Goal: Task Accomplishment & Management: Manage account settings

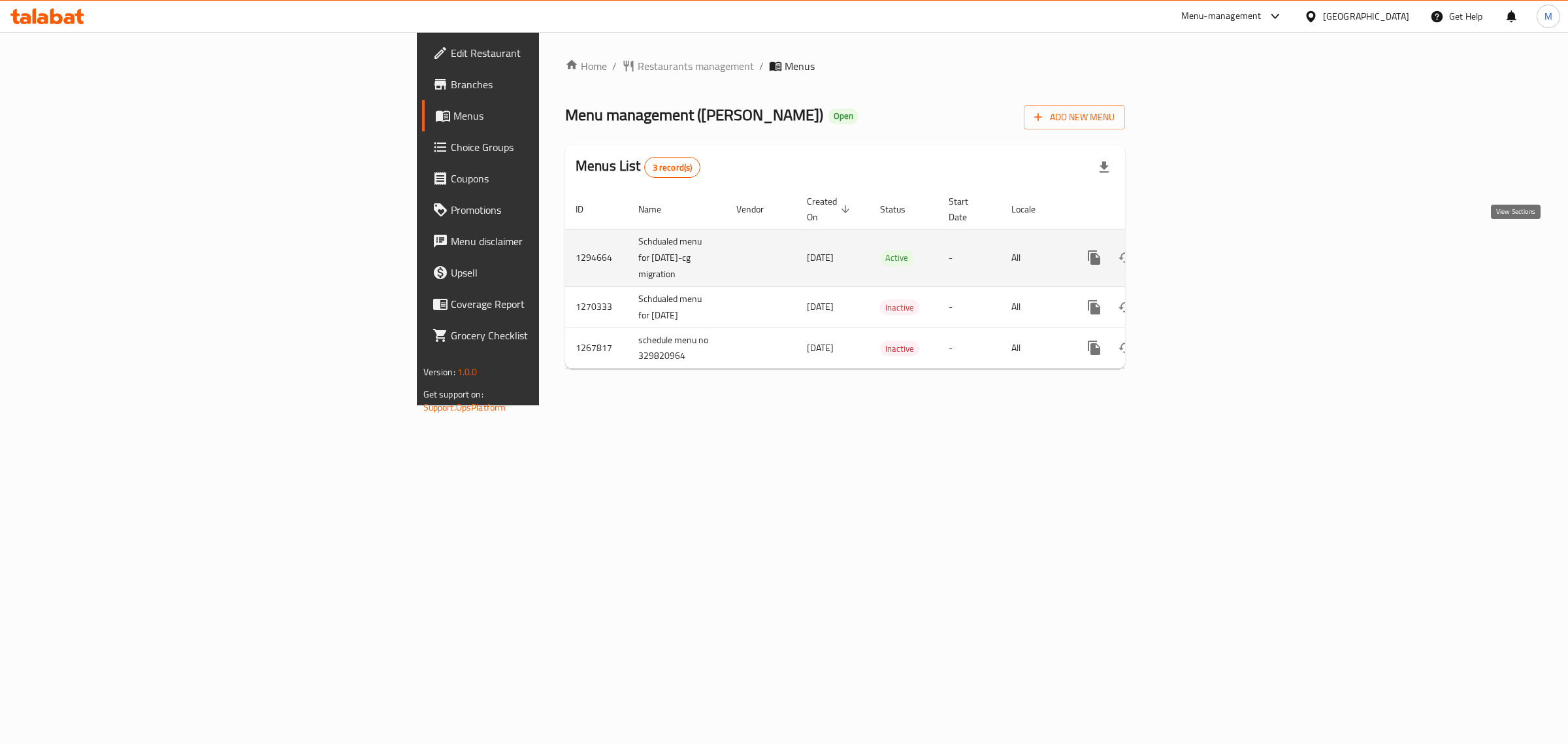
click at [1197, 250] on icon "enhanced table" at bounding box center [1188, 258] width 16 height 16
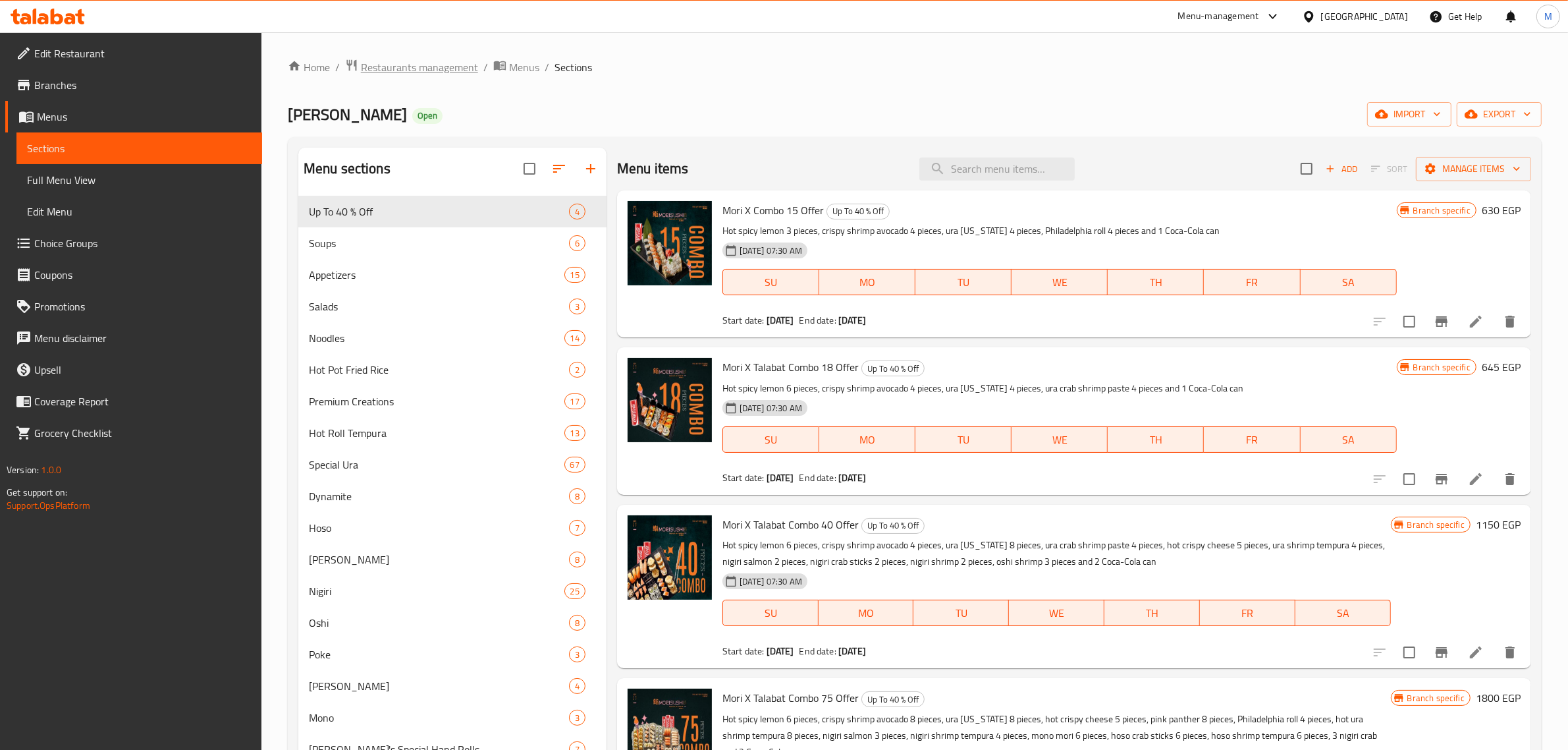
click at [411, 66] on span "Restaurants management" at bounding box center [419, 67] width 117 height 16
click at [1011, 165] on input "search" at bounding box center [996, 169] width 155 height 23
paste input "Spicy Ramen Soup"
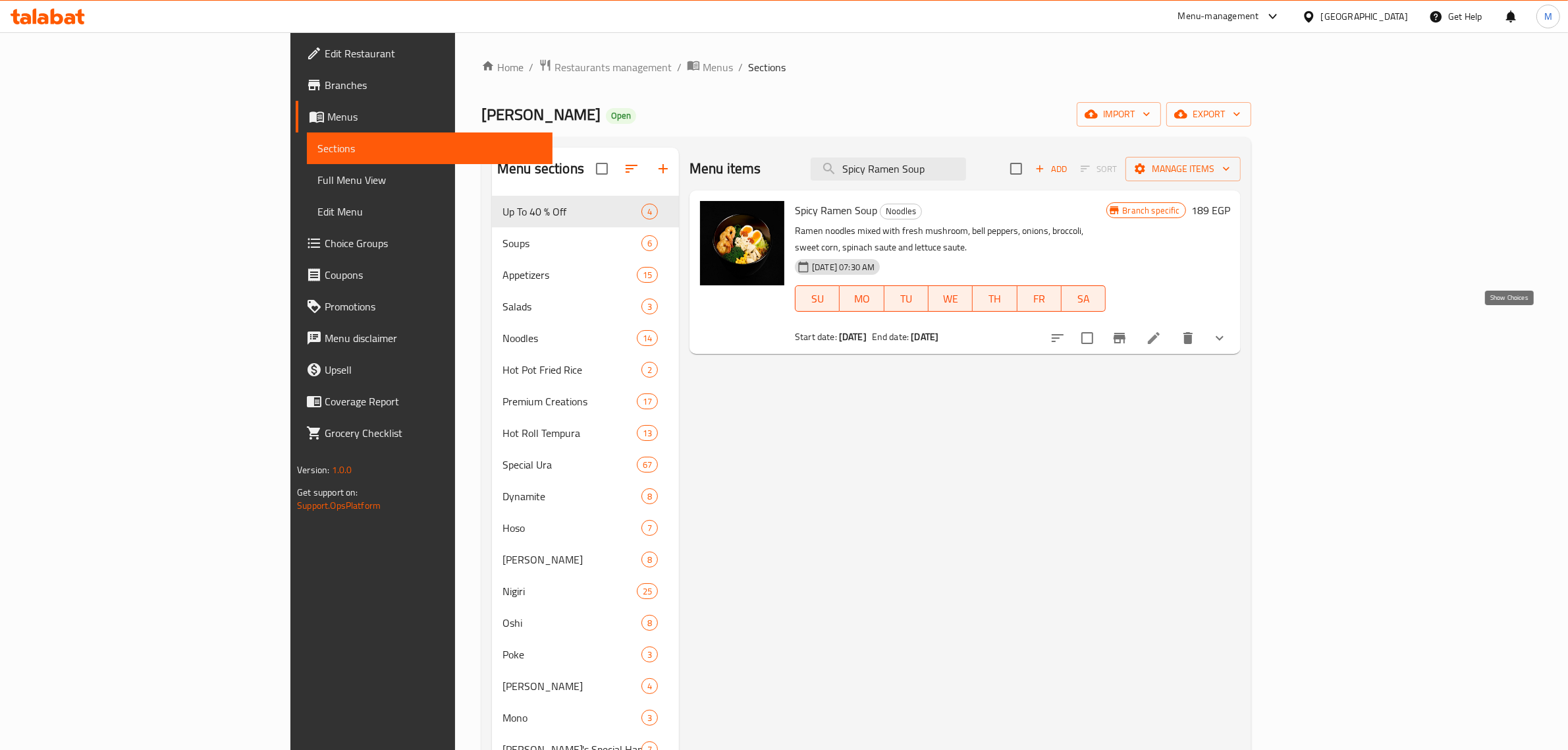
type input "Spicy Ramen Soup"
click at [1228, 330] on icon "show more" at bounding box center [1220, 338] width 16 height 16
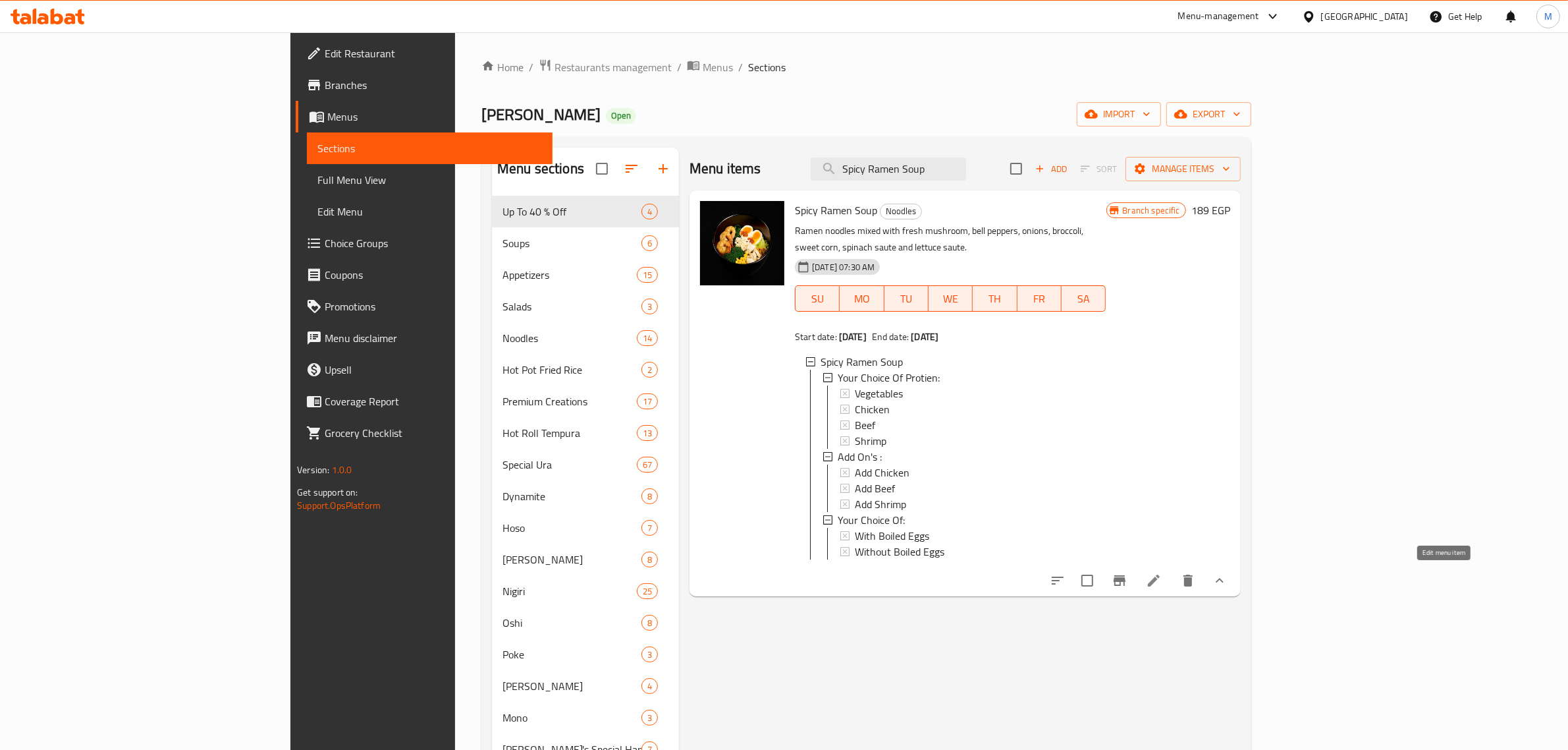
click at [1160, 575] on icon at bounding box center [1154, 580] width 12 height 12
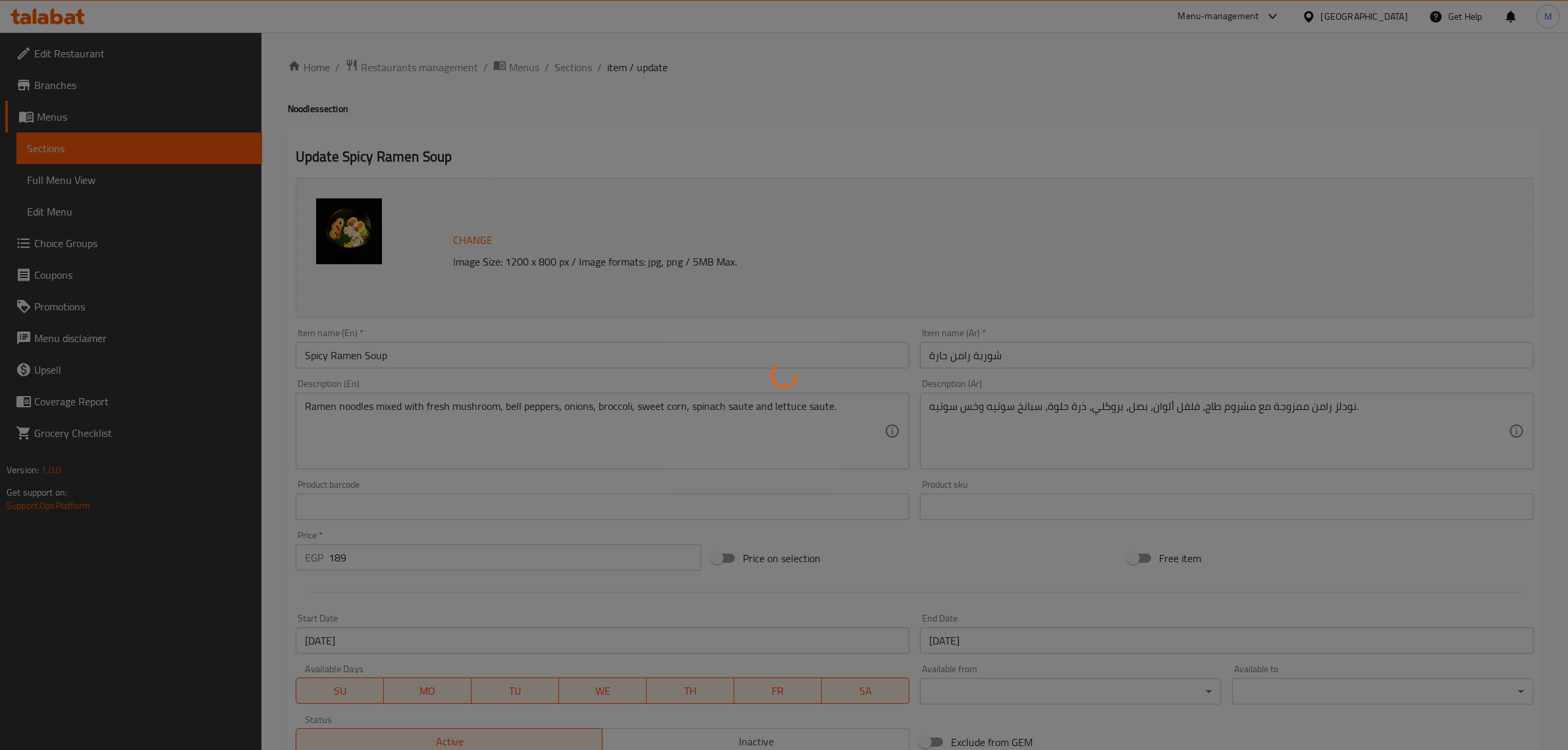
type input "إختيارك من البروتين:"
type input "1"
type input "الإضافات:"
type input "0"
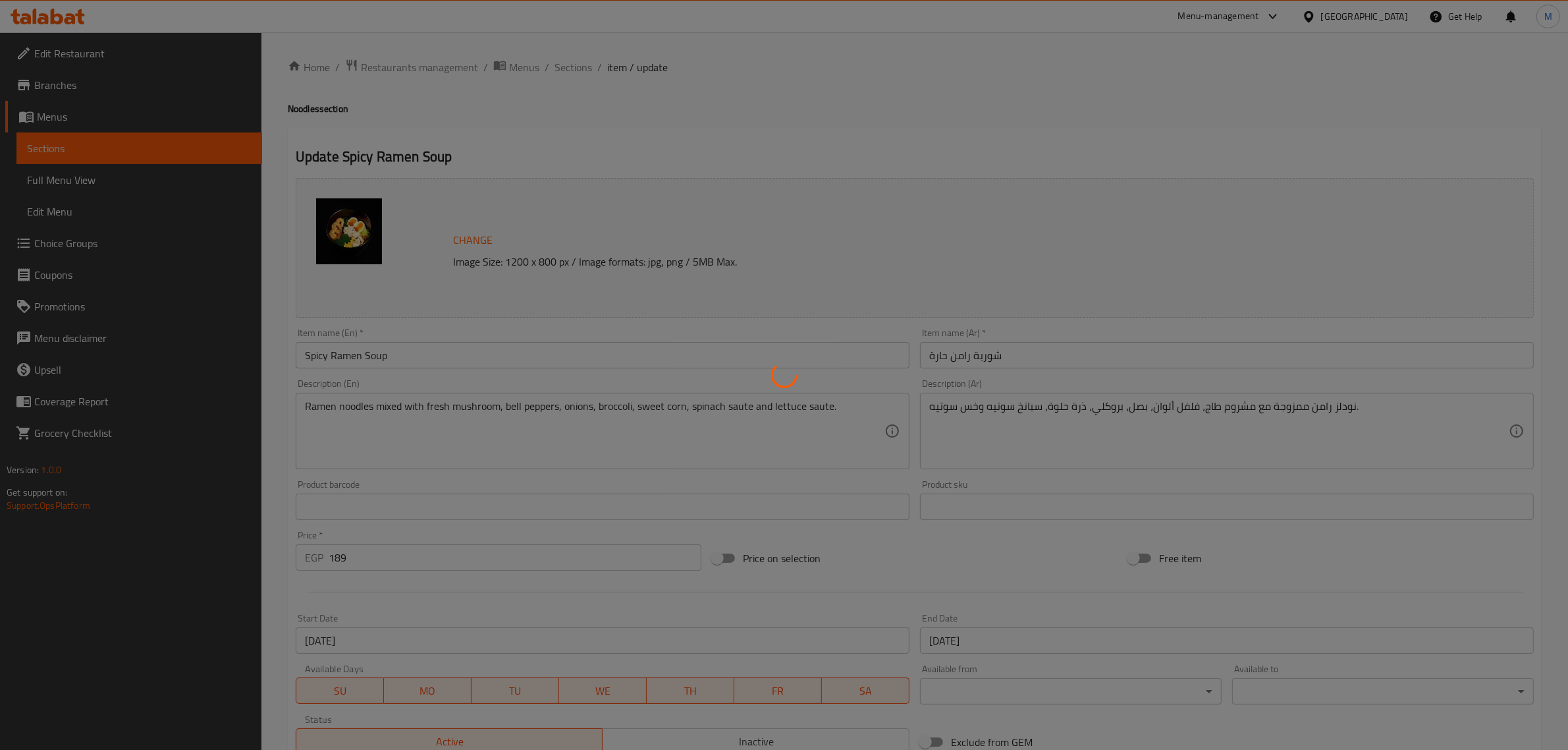
type input "0"
type input "اختيارك من:"
type input "1"
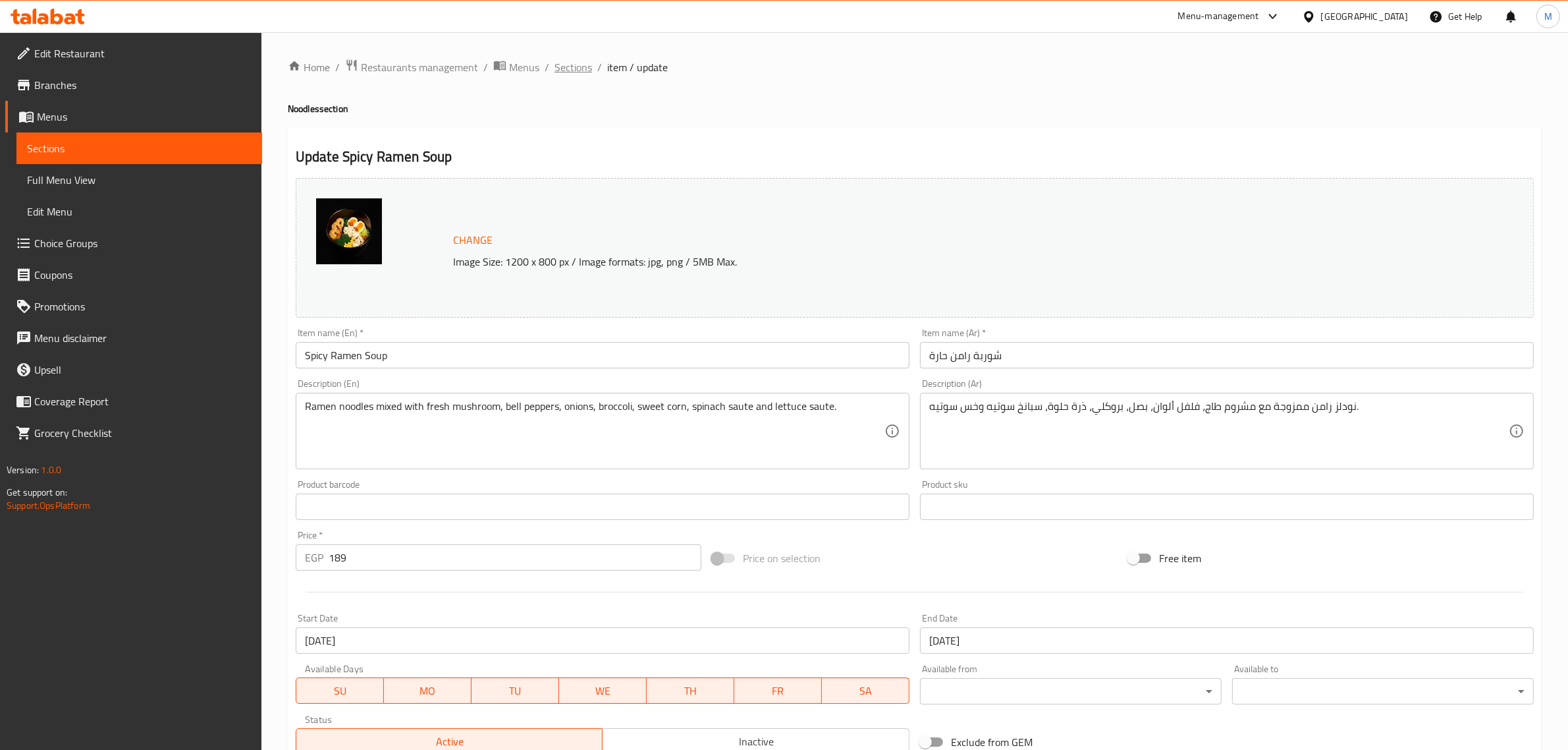
drag, startPoint x: 565, startPoint y: 82, endPoint x: 570, endPoint y: 74, distance: 9.4
click at [569, 77] on div "Home / Restaurants management / Menus / Sections / item / update Noodles sectio…" at bounding box center [914, 556] width 1254 height 995
click at [572, 73] on span "Sections" at bounding box center [573, 67] width 37 height 16
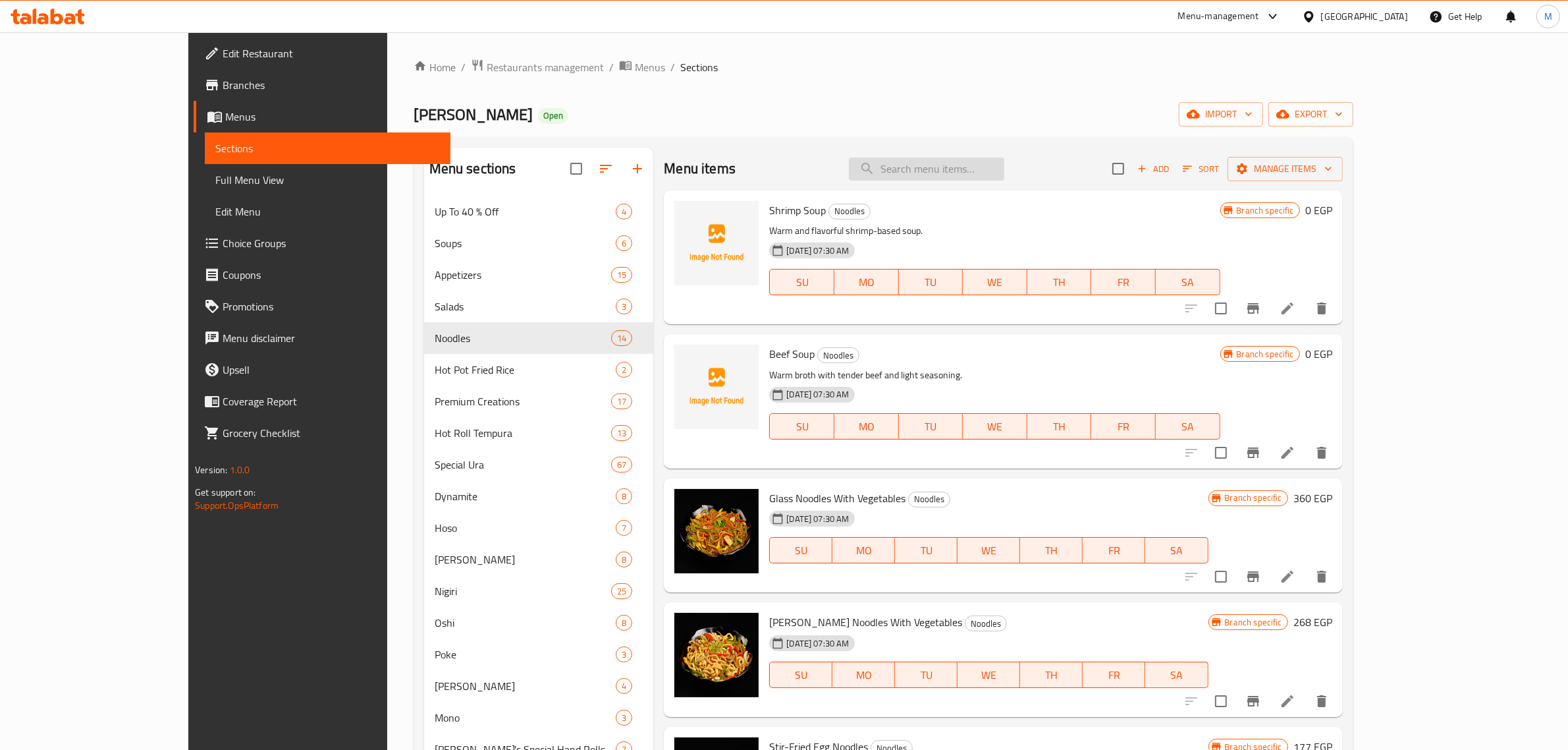
click at [957, 159] on input "search" at bounding box center [926, 169] width 155 height 23
paste input "Spicy Ramen Soup"
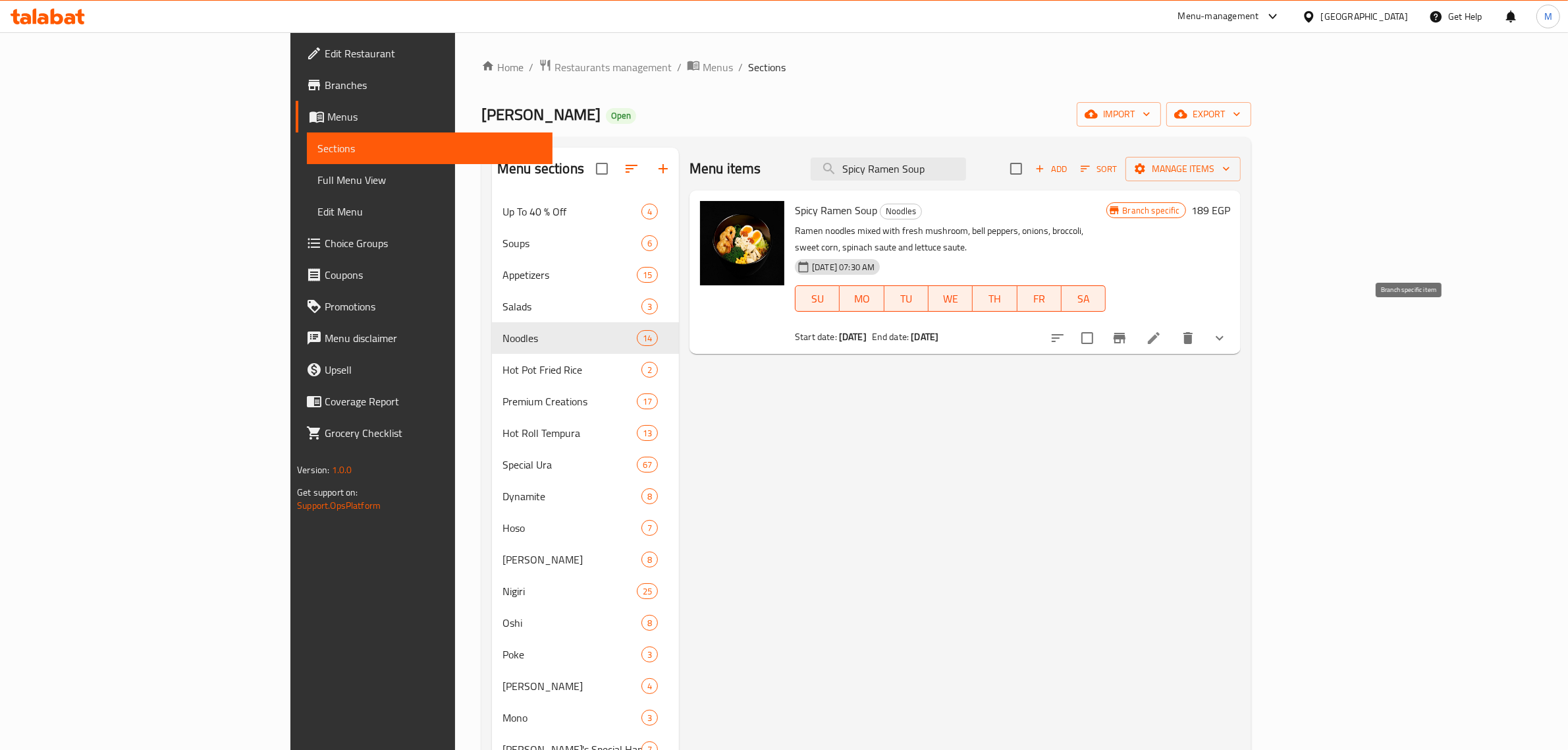
type input "Spicy Ramen Soup"
click at [1125, 333] on icon "Branch-specific-item" at bounding box center [1119, 338] width 12 height 11
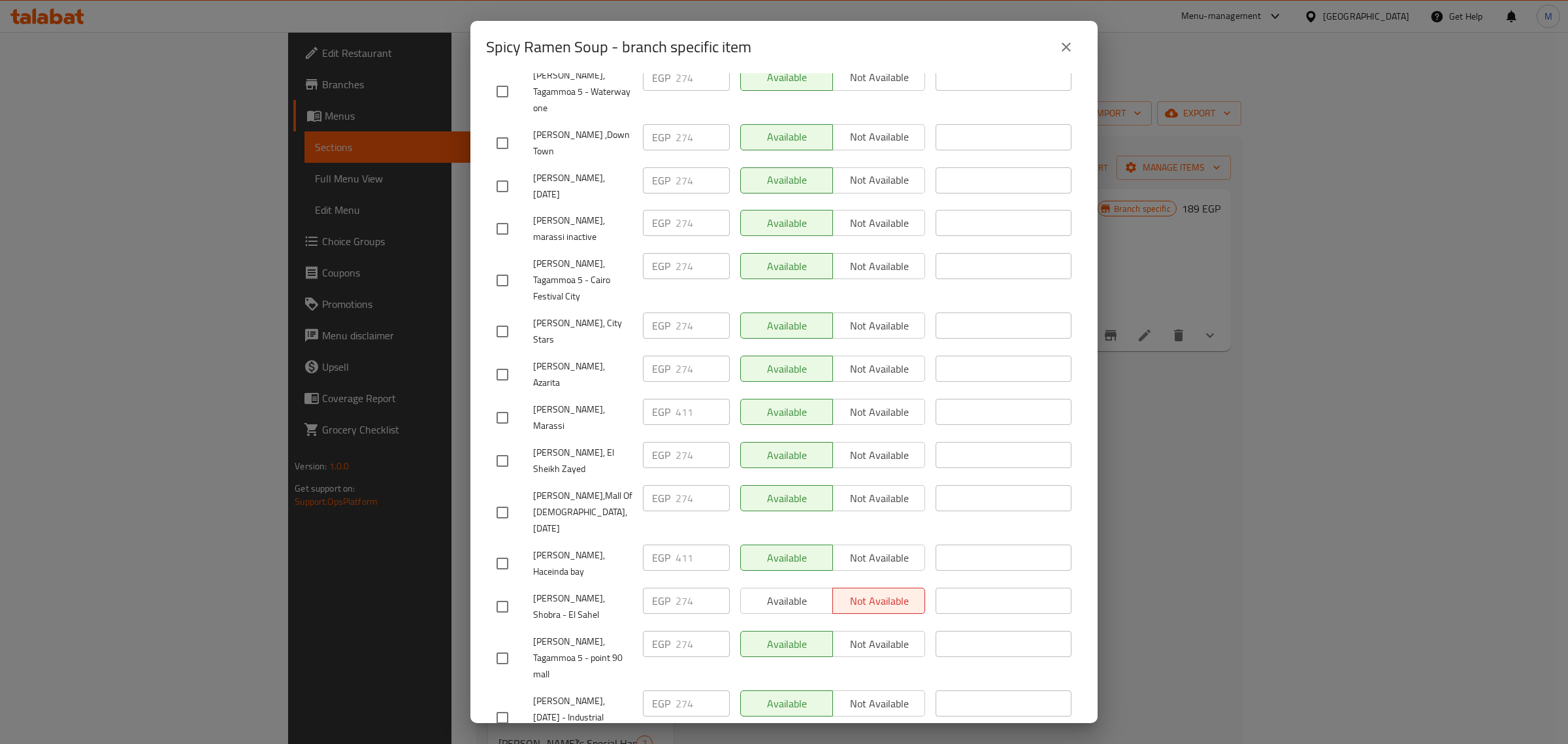
scroll to position [988, 0]
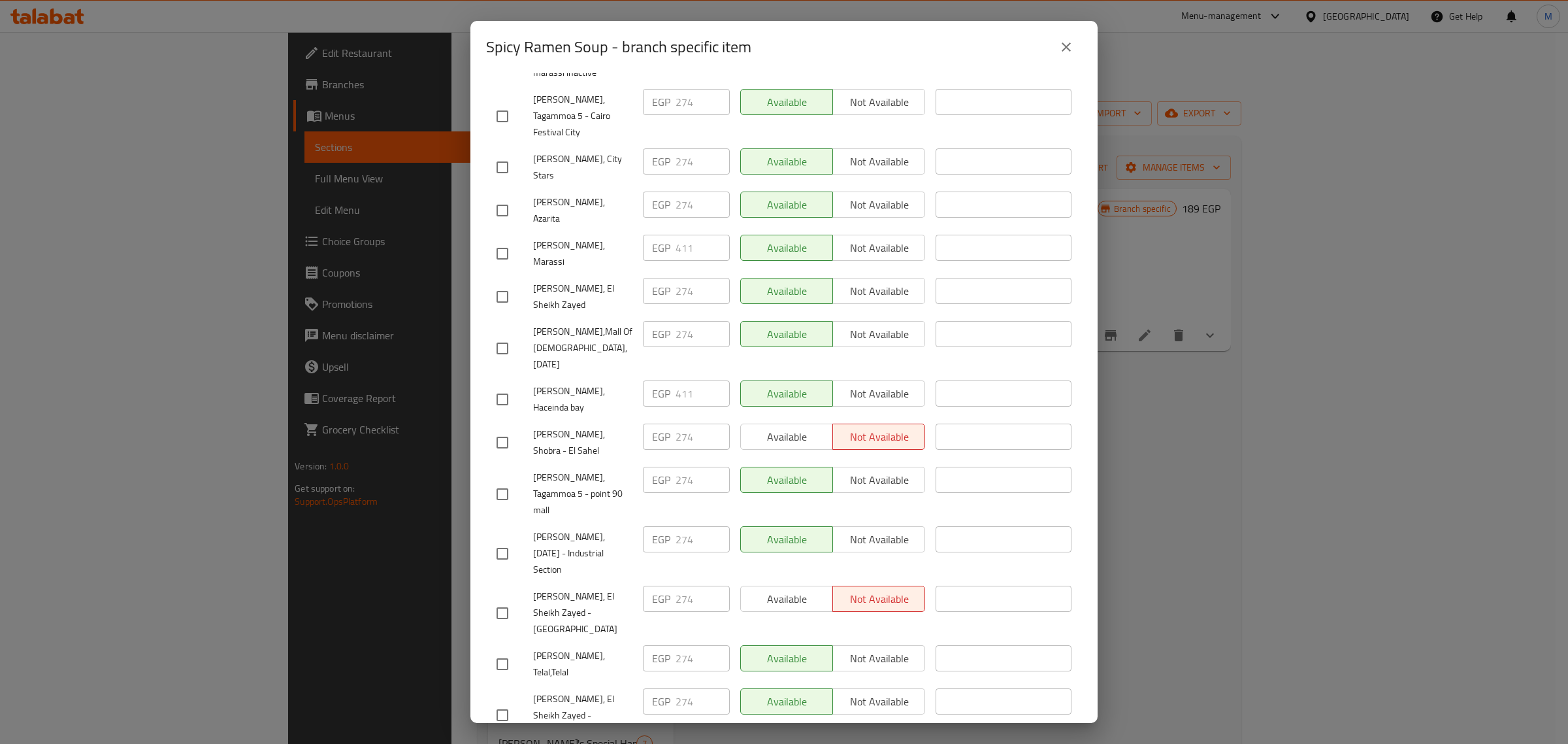
click at [1068, 50] on icon "close" at bounding box center [1066, 47] width 9 height 9
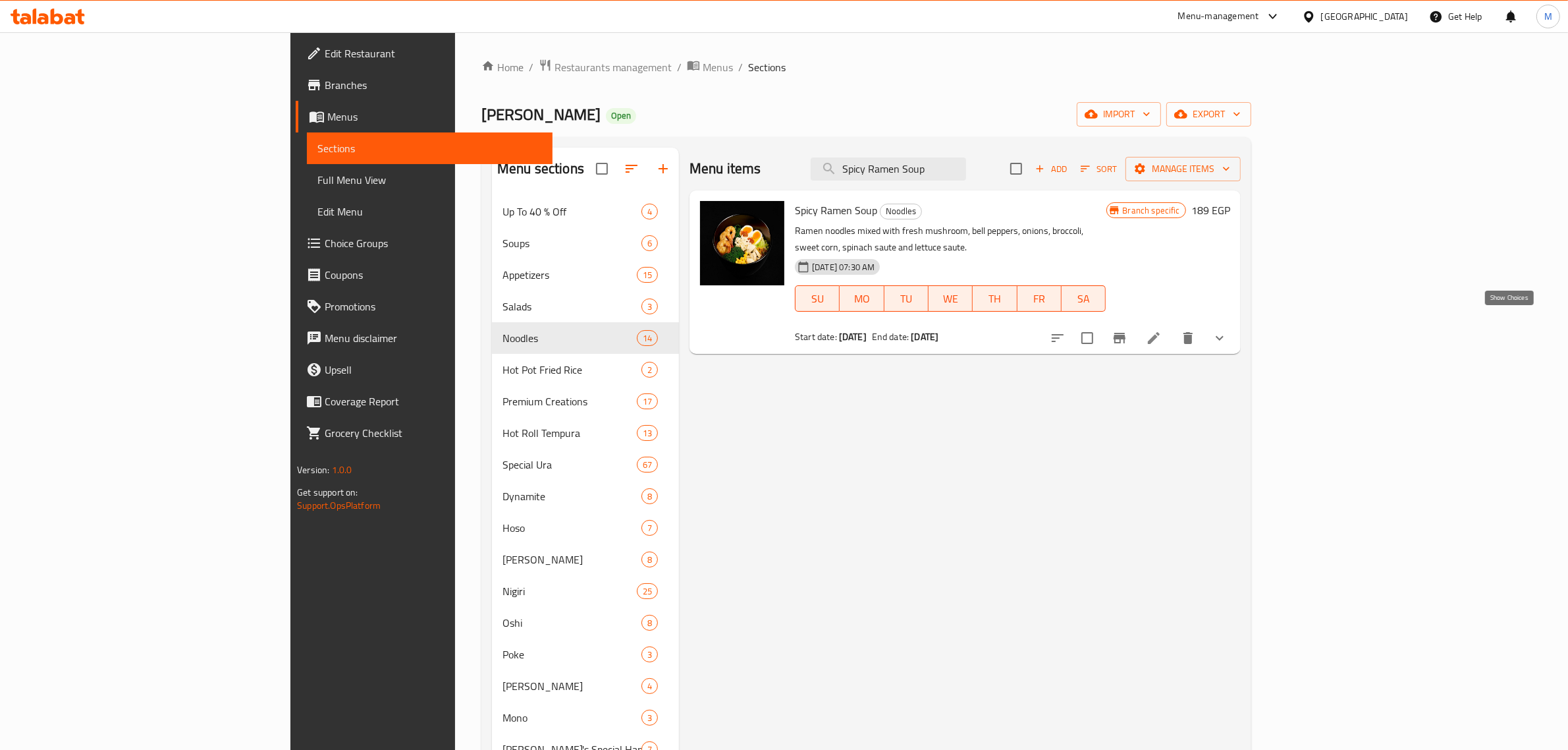
click at [1228, 330] on icon "show more" at bounding box center [1220, 338] width 16 height 16
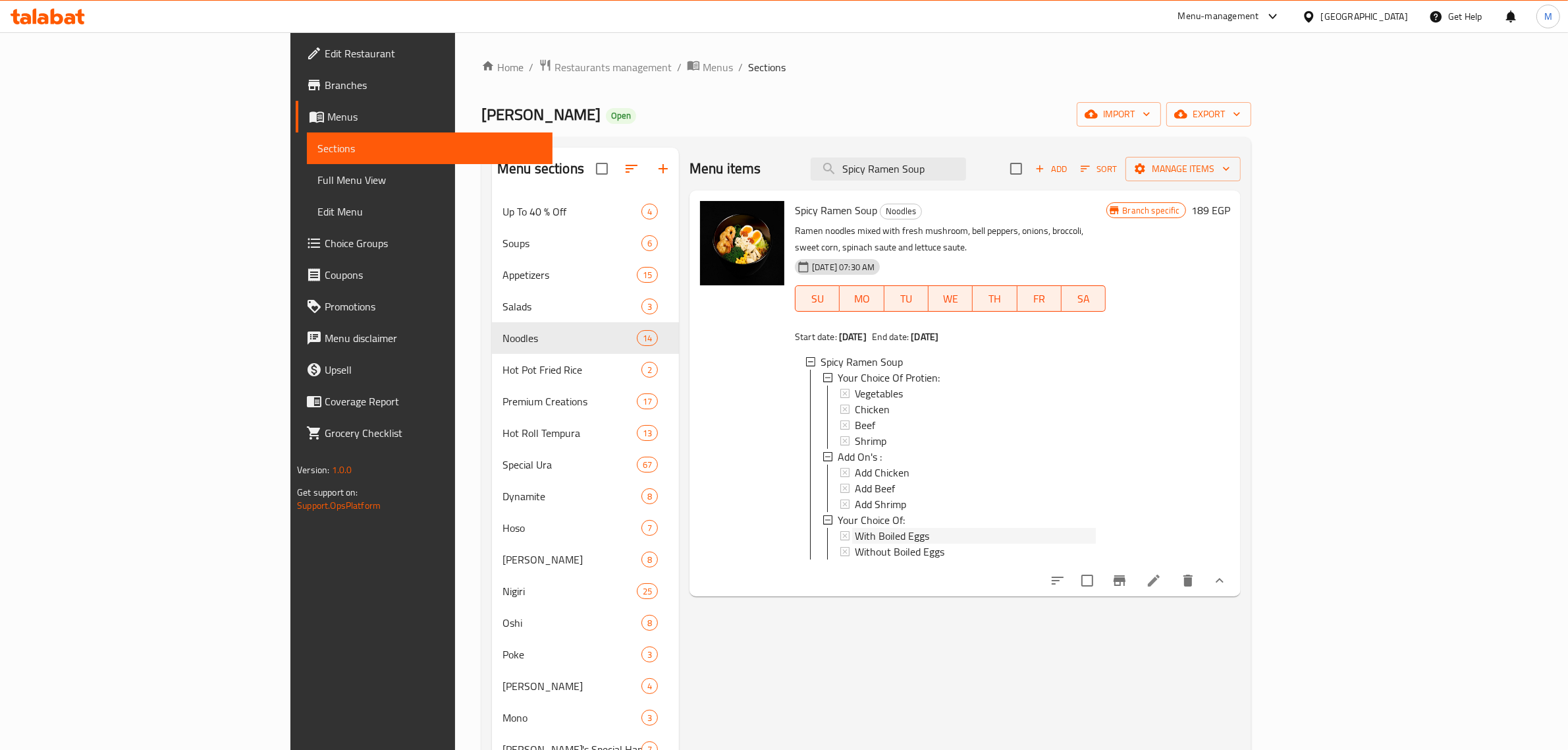
click at [855, 527] on span "With Boiled Eggs" at bounding box center [892, 535] width 74 height 16
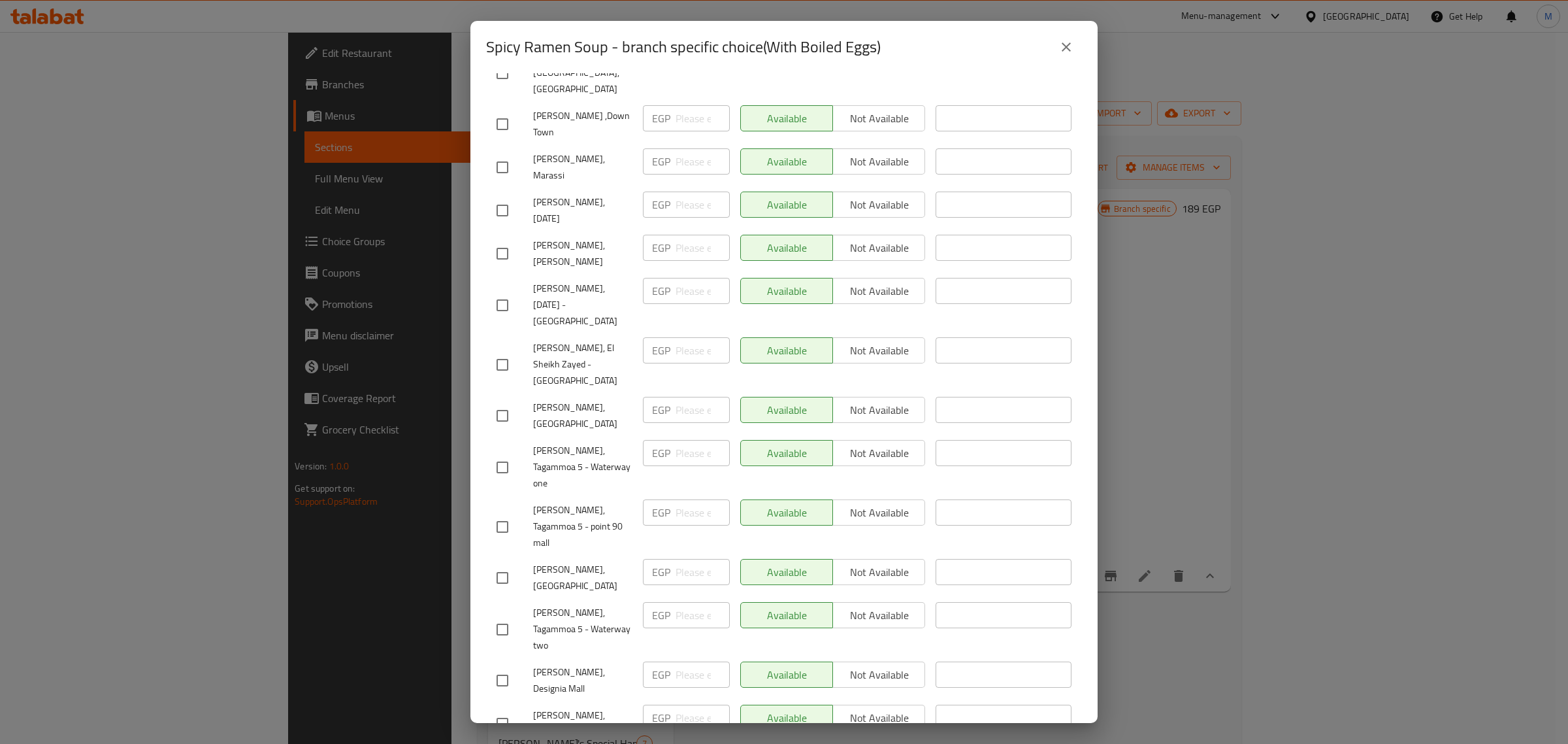
click at [1057, 53] on button "close" at bounding box center [1066, 47] width 31 height 31
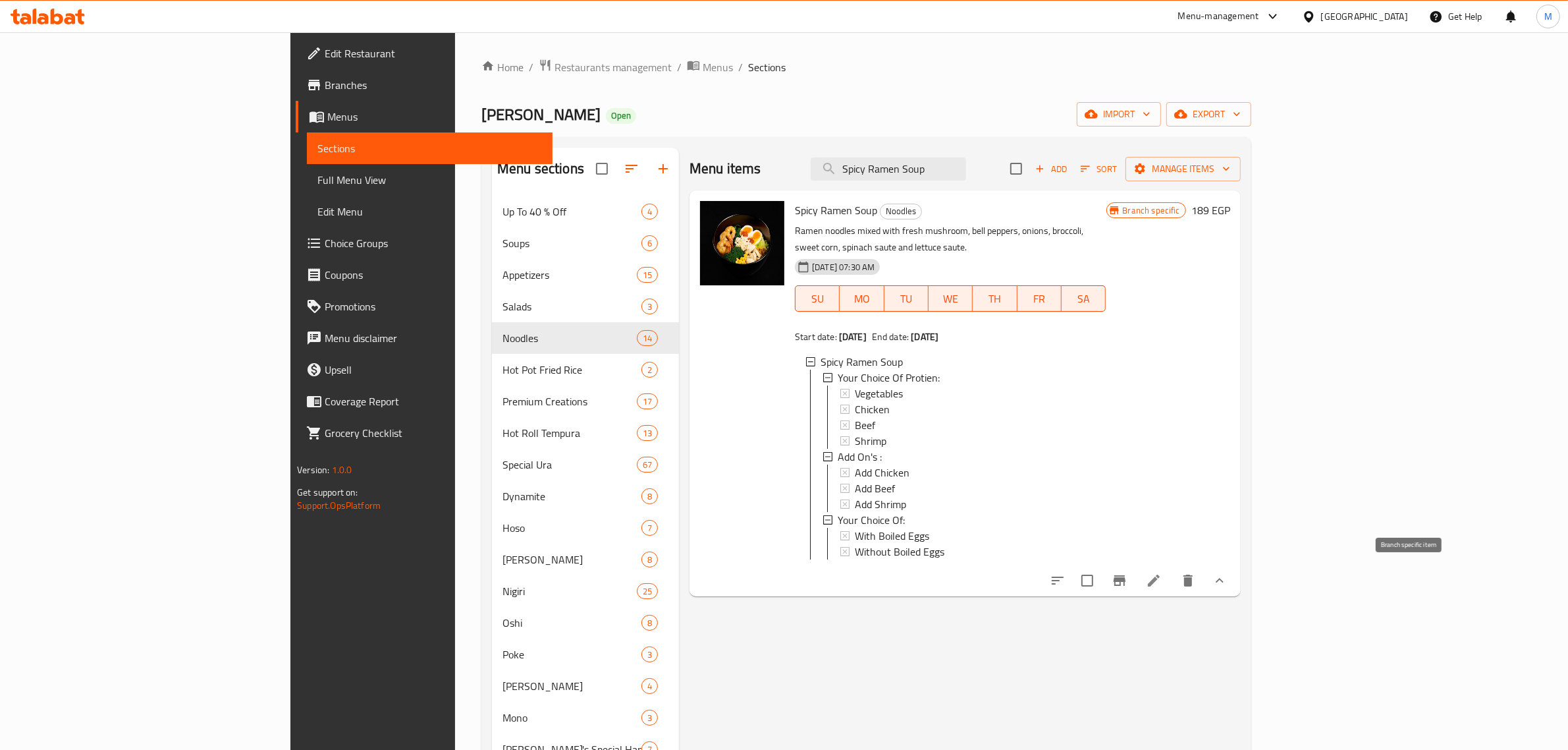
click at [1125, 580] on icon "Branch-specific-item" at bounding box center [1119, 580] width 12 height 11
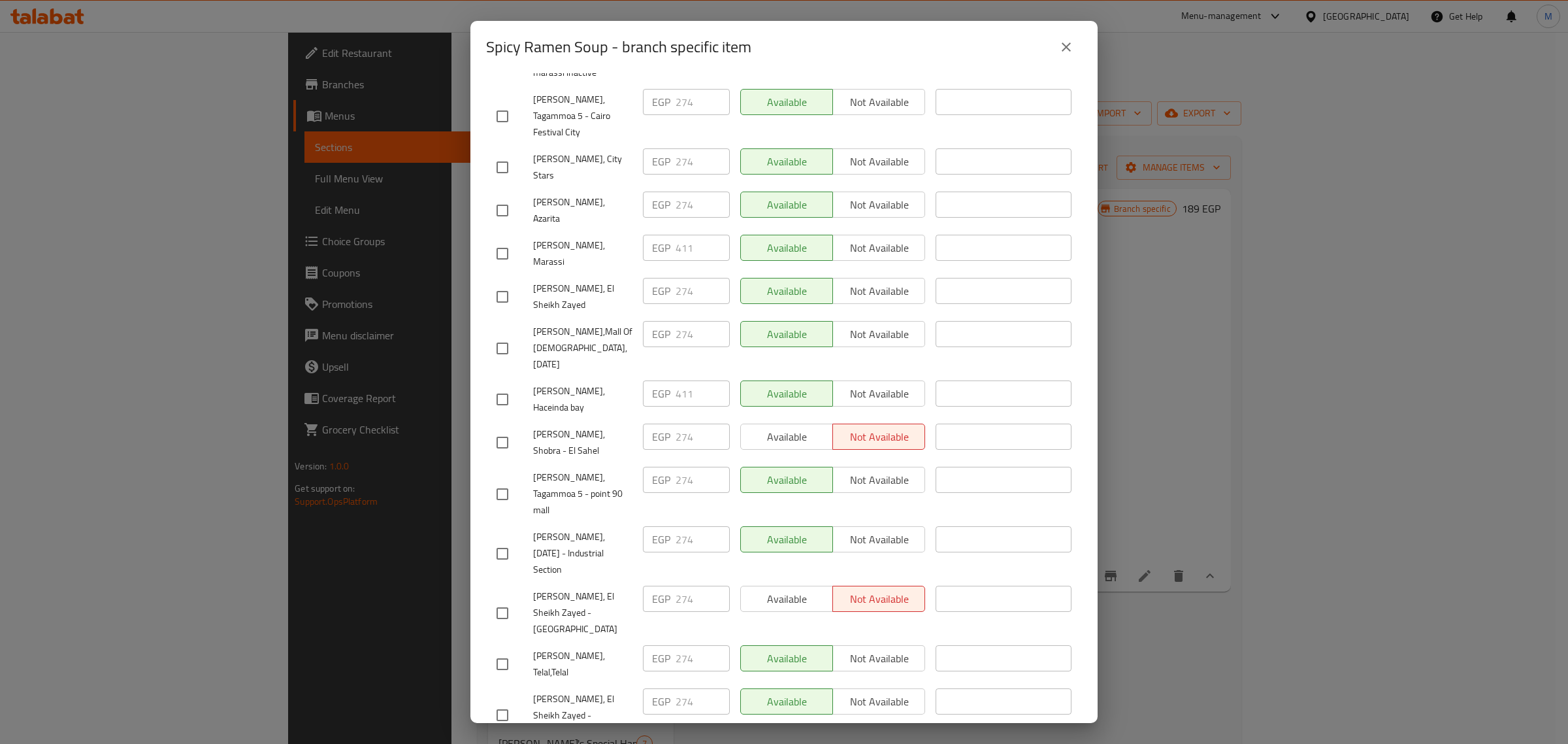
click at [1056, 43] on button "close" at bounding box center [1066, 47] width 31 height 31
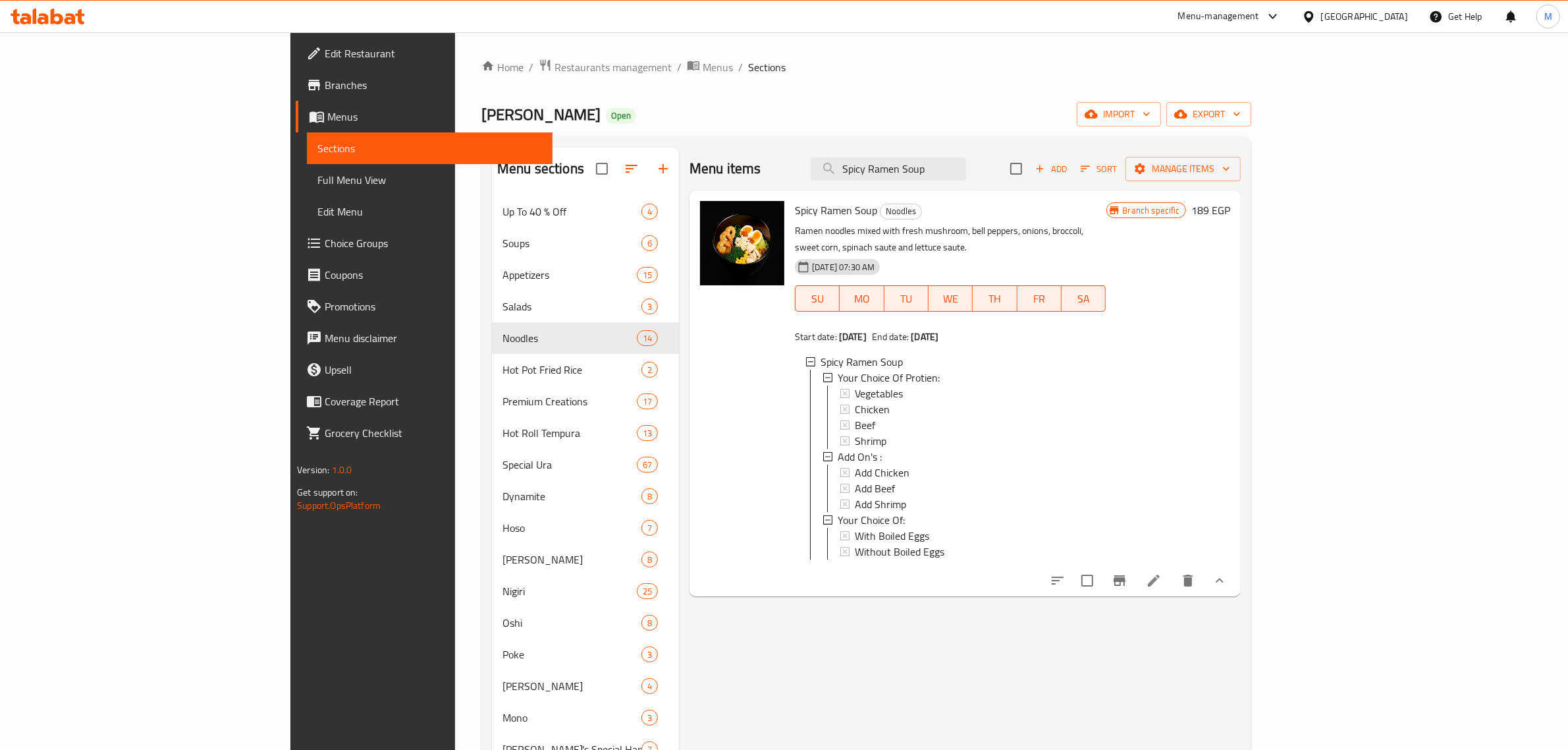
click at [325, 52] on span "Edit Restaurant" at bounding box center [433, 54] width 217 height 16
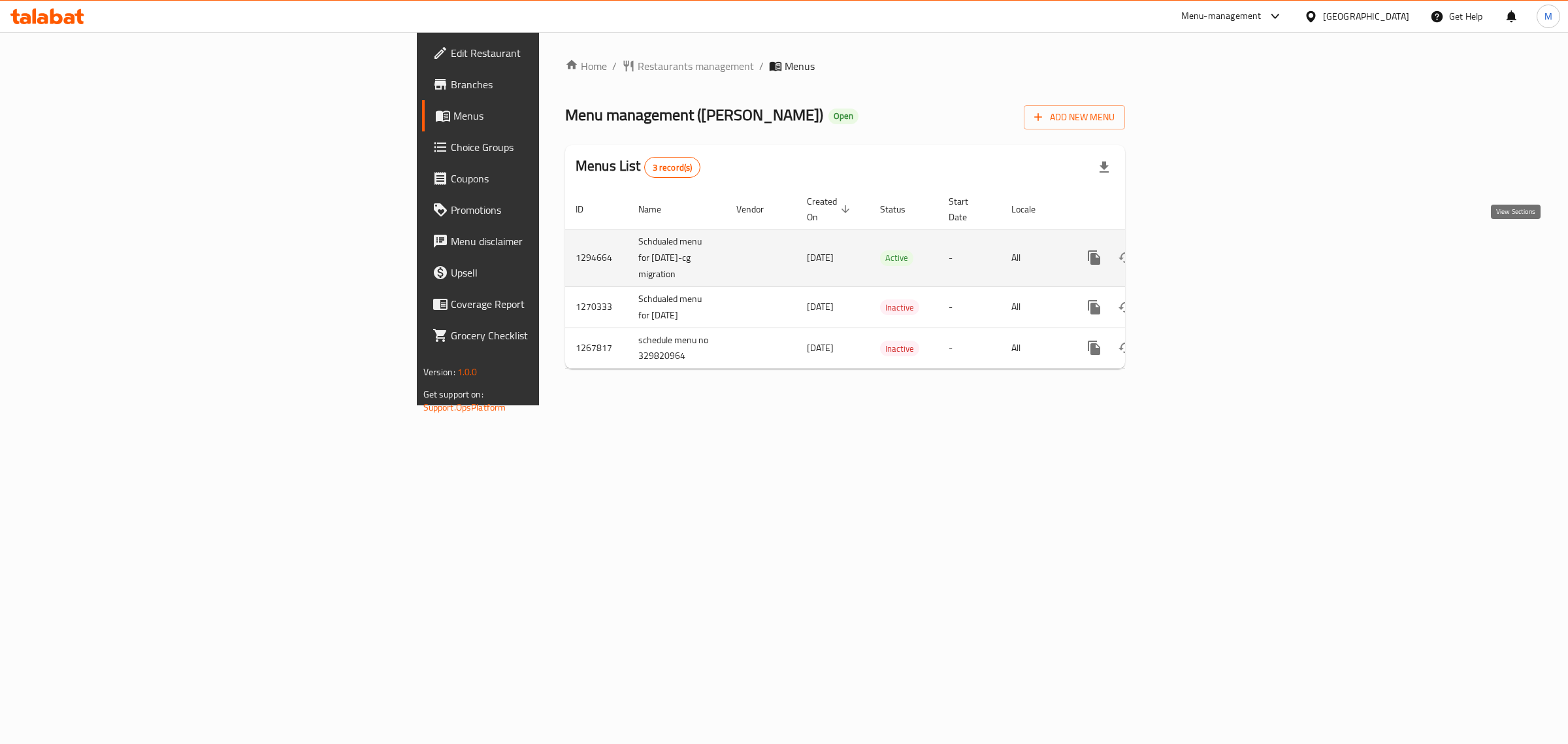
click at [1197, 250] on icon "enhanced table" at bounding box center [1188, 258] width 16 height 16
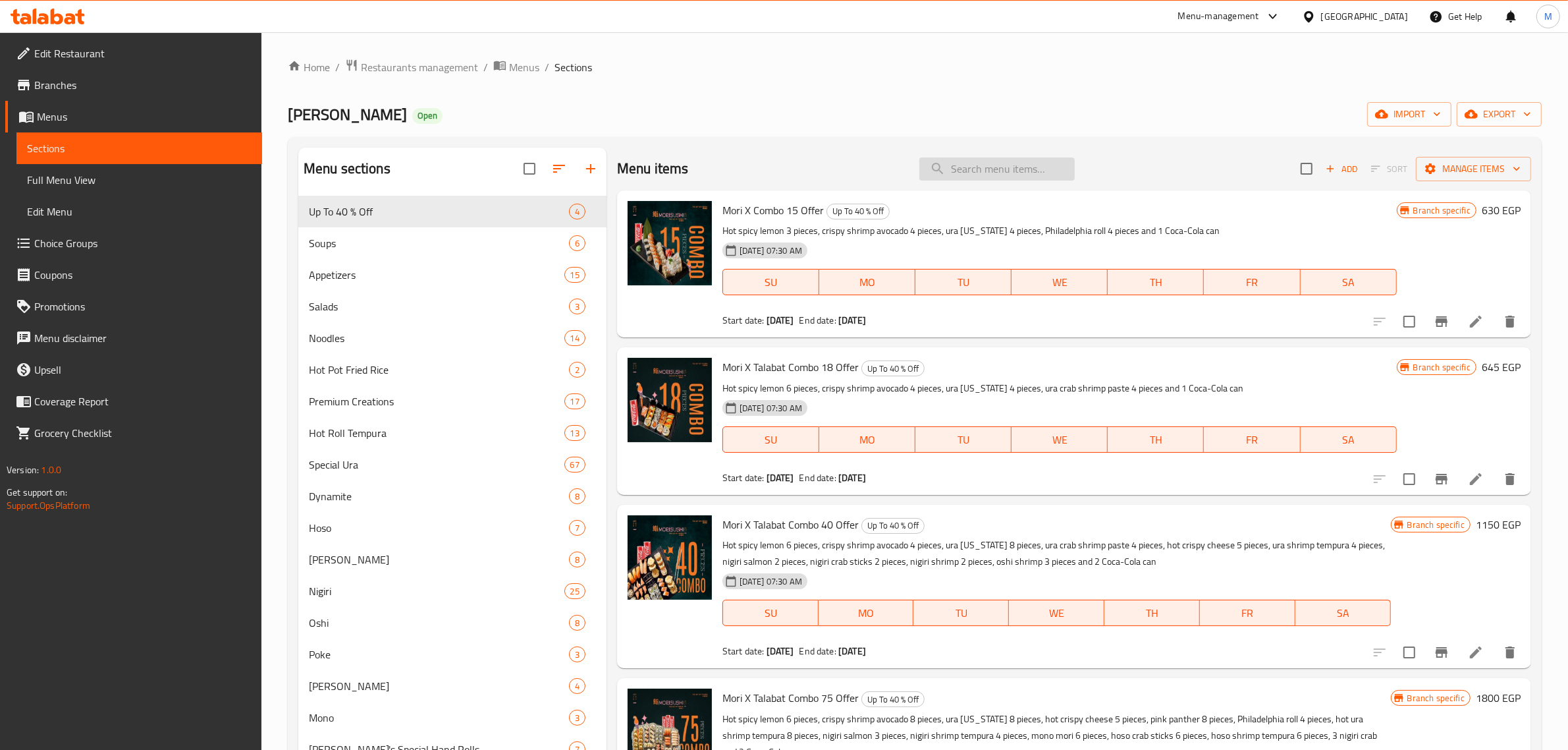
click at [1003, 172] on input "search" at bounding box center [996, 169] width 155 height 23
paste input "Spicy Ramen Soup"
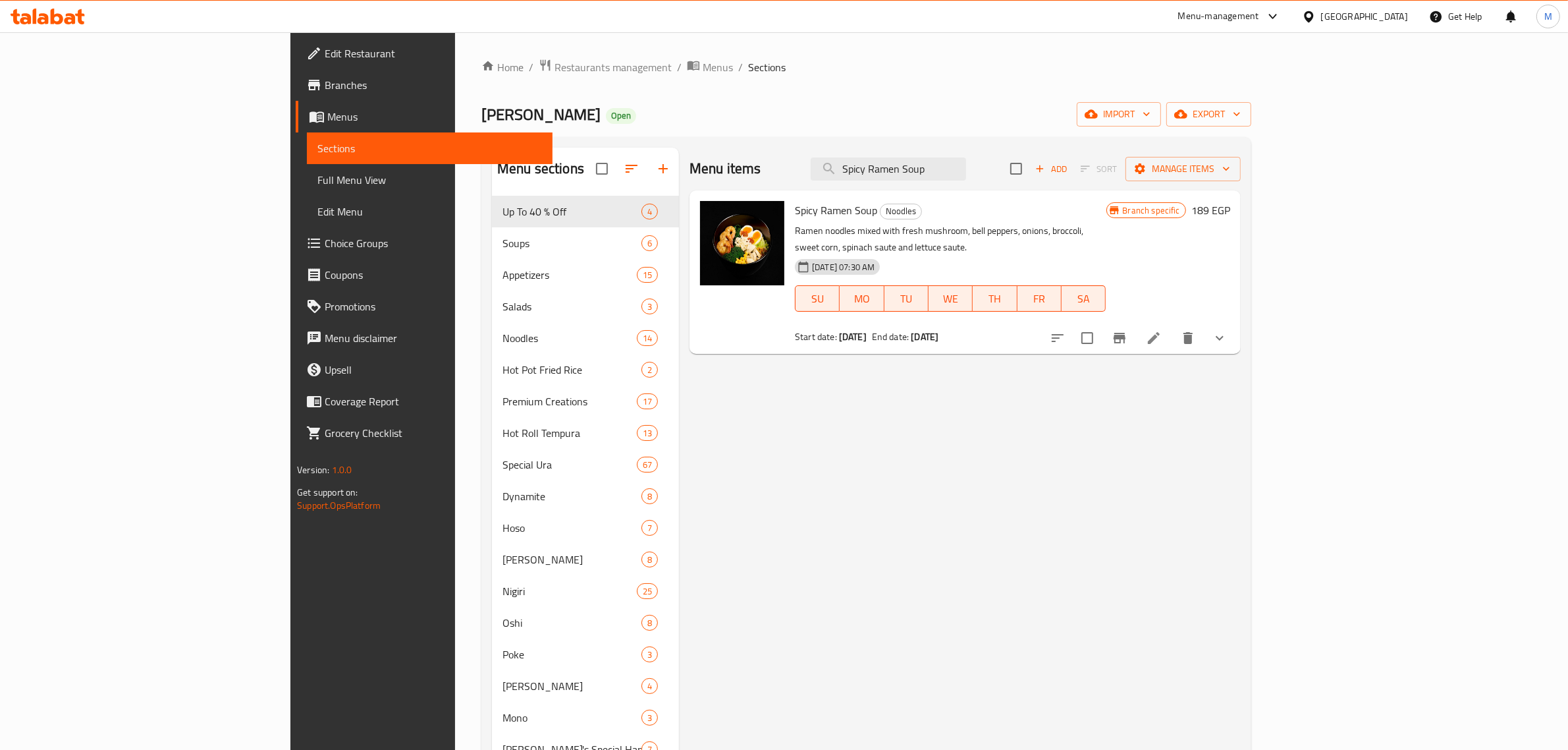
type input "Spicy Ramen Soup"
click at [1127, 330] on icon "Branch-specific-item" at bounding box center [1119, 338] width 16 height 16
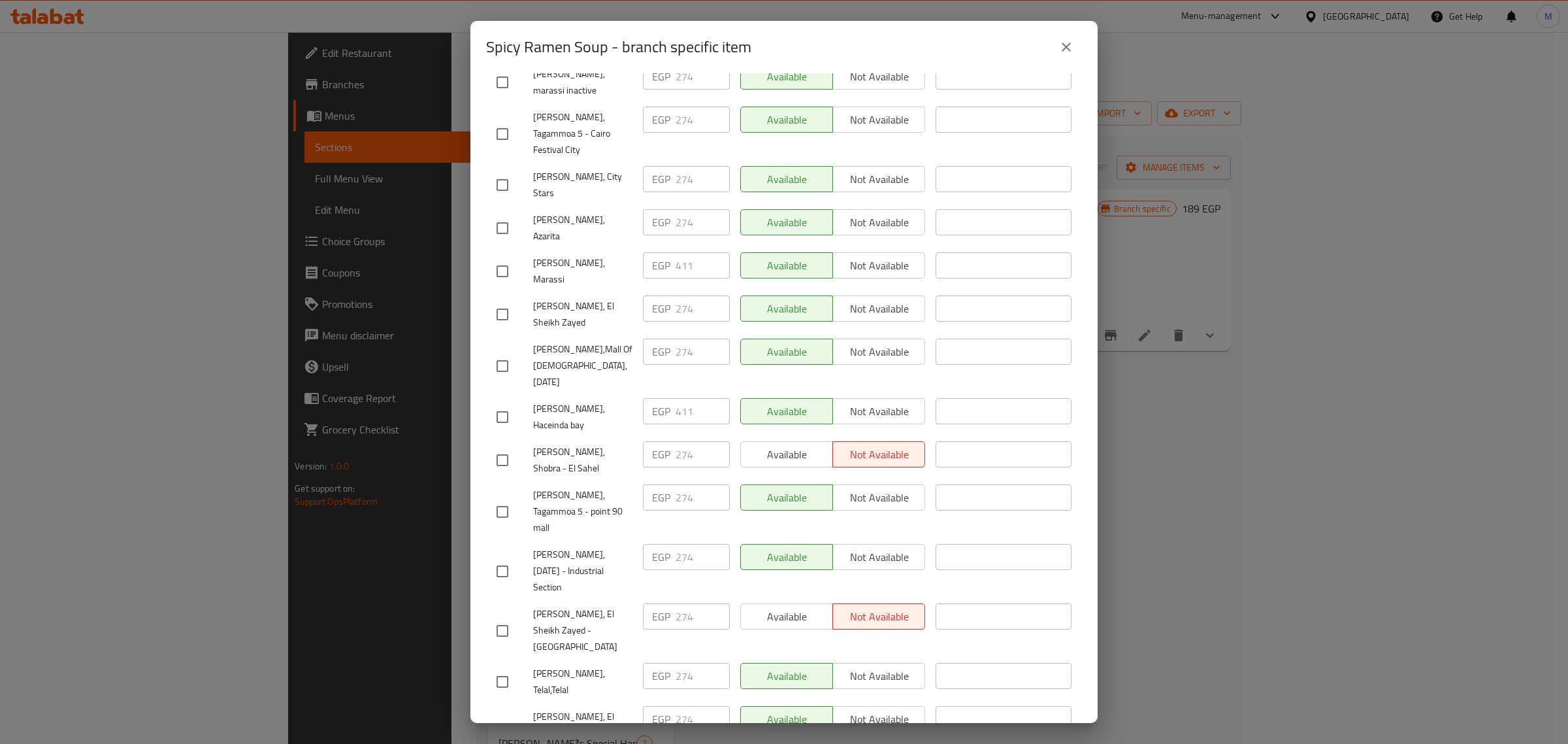
scroll to position [988, 0]
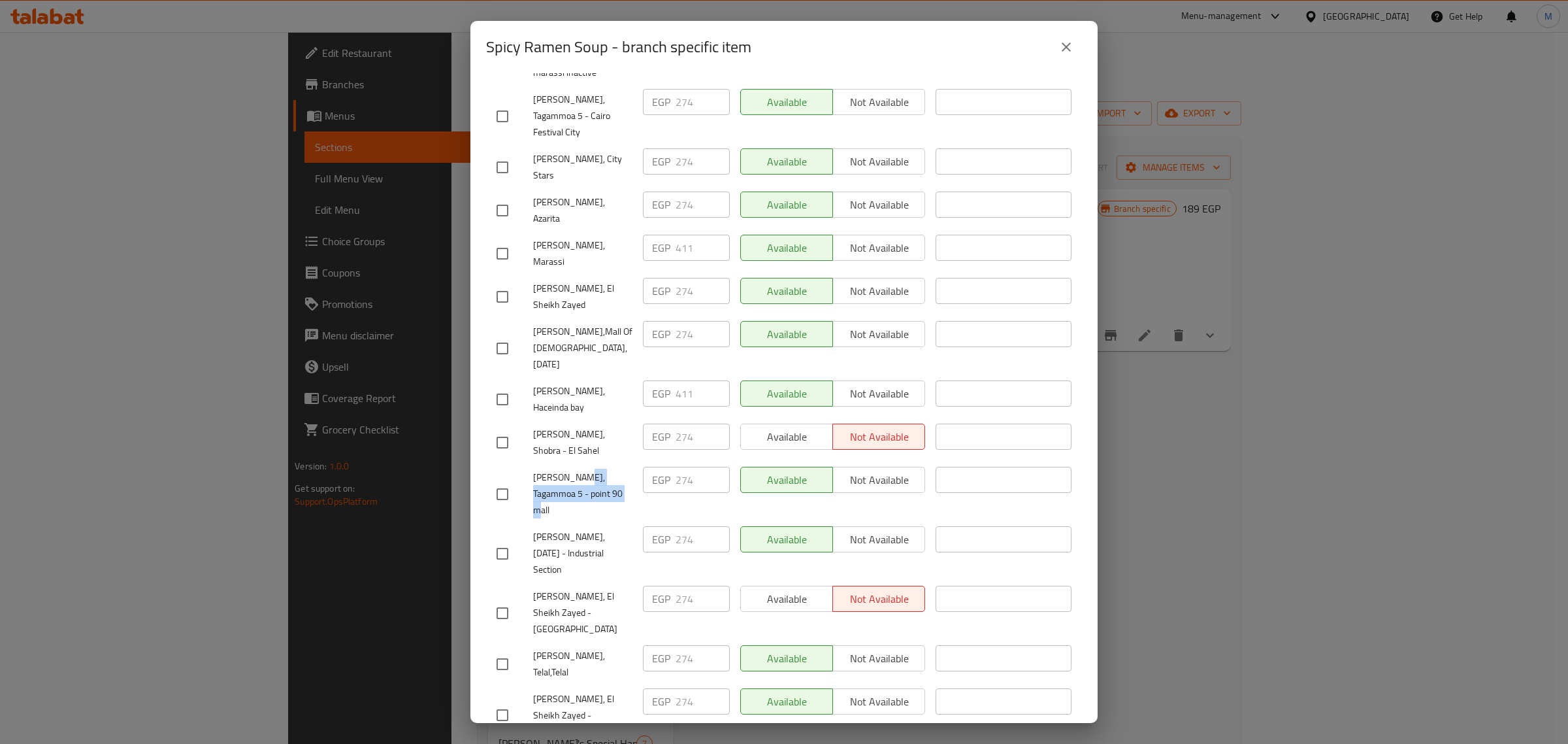
drag, startPoint x: 576, startPoint y: 239, endPoint x: 598, endPoint y: 263, distance: 32.6
click at [598, 469] on span "Mori Sushi, Tagammoa 5 - point 90 mall" at bounding box center [583, 493] width 99 height 49
copy span "Tagammoa 5 - point 90 mall"
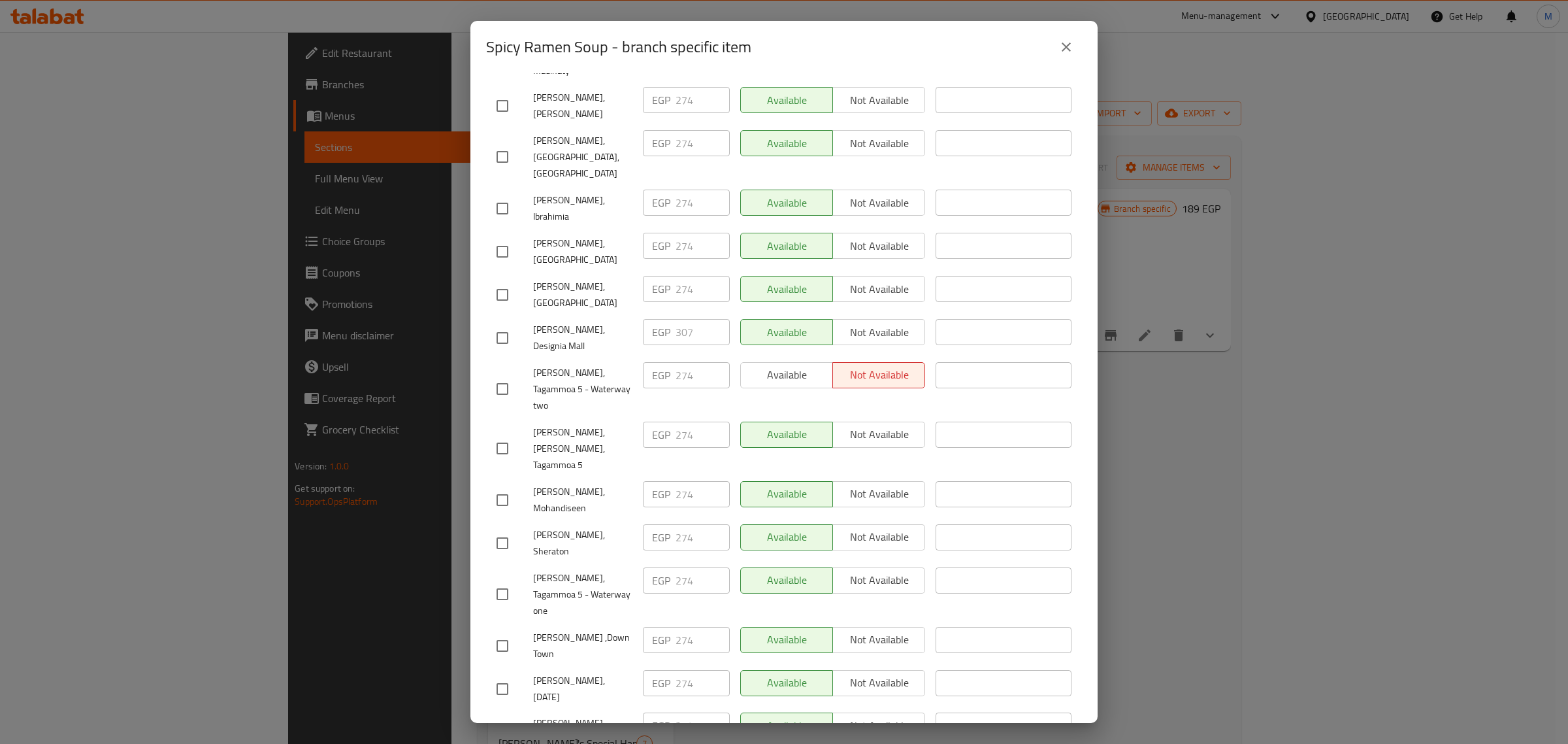
scroll to position [171, 0]
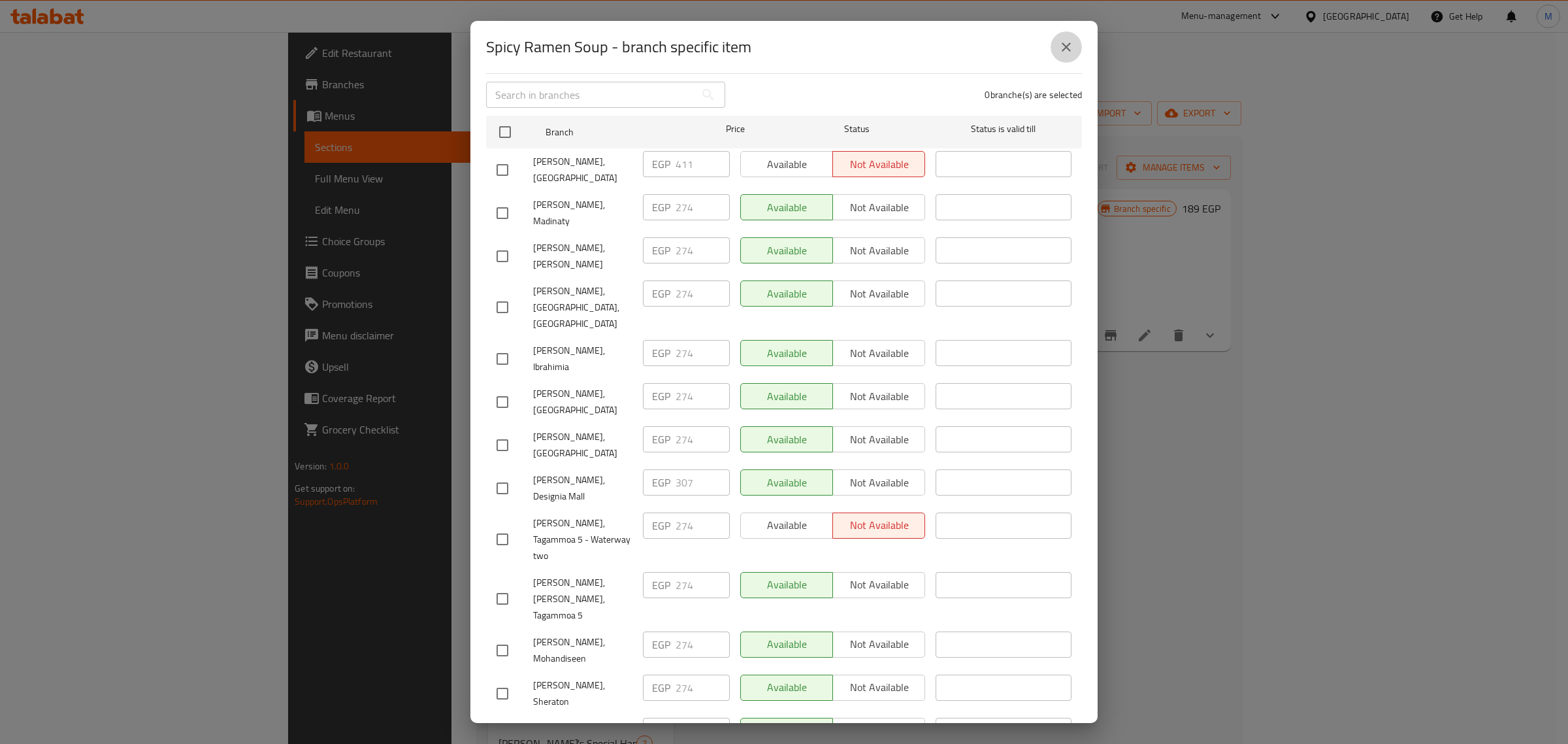
click at [1064, 45] on icon "close" at bounding box center [1066, 47] width 9 height 9
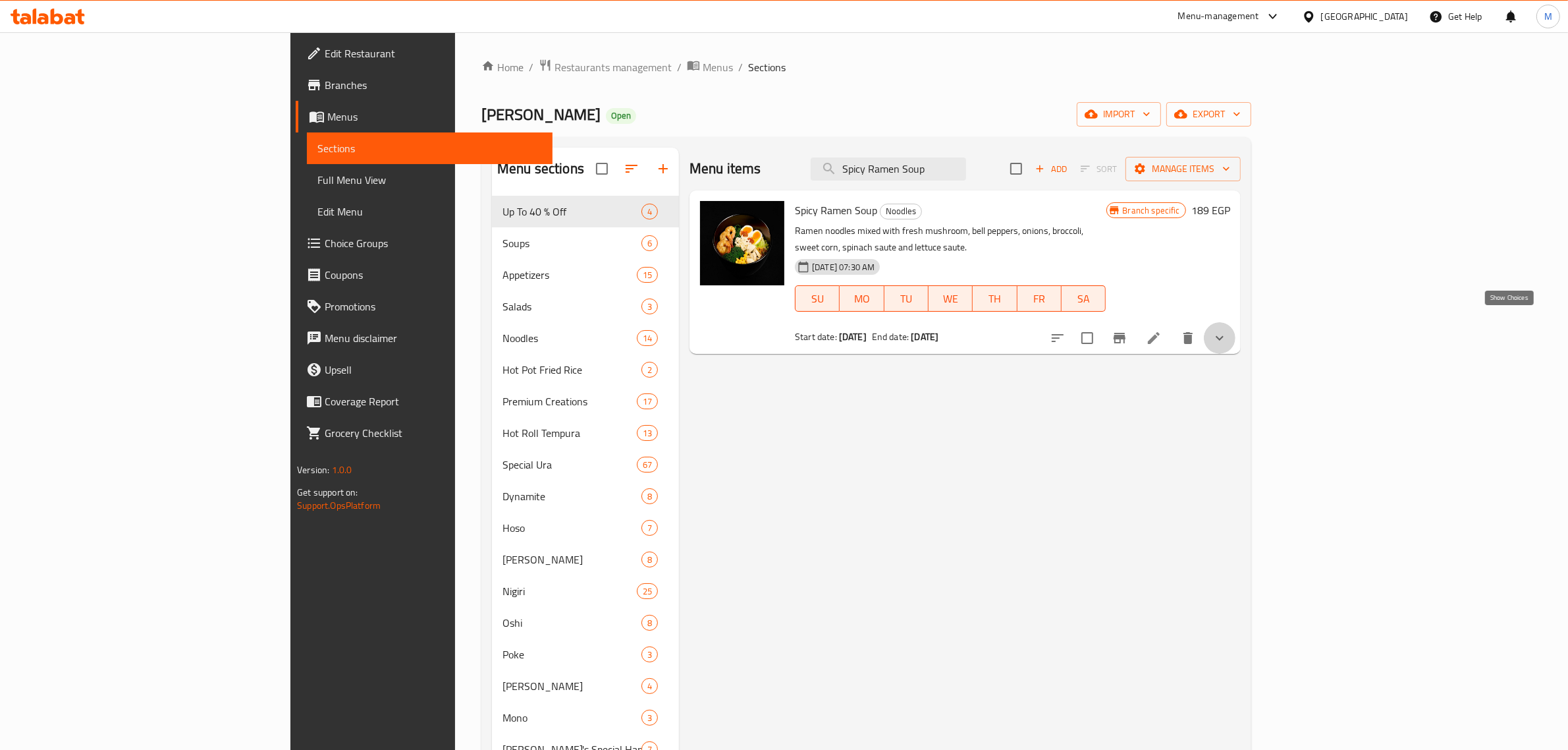
click at [1228, 330] on icon "show more" at bounding box center [1220, 338] width 16 height 16
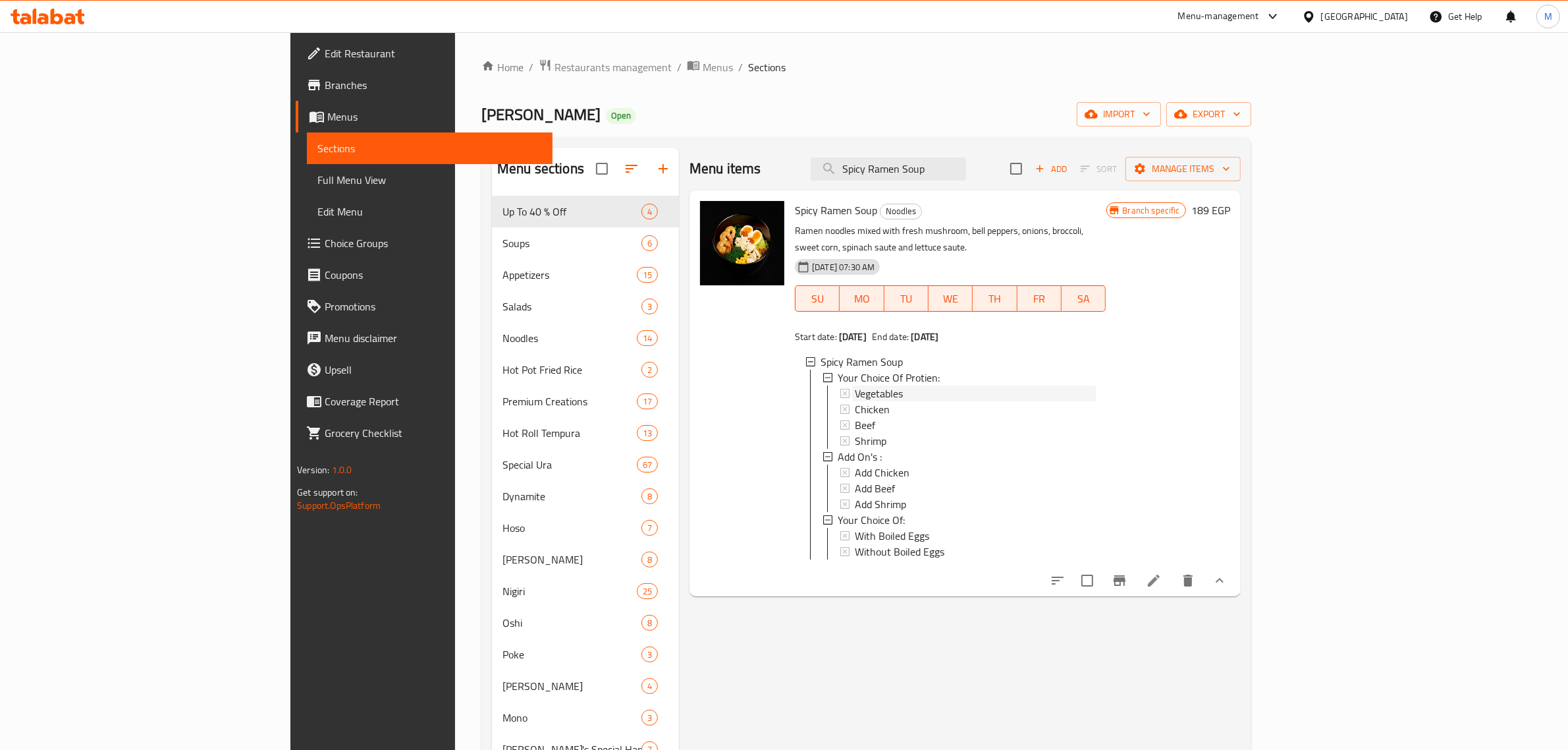
click at [855, 386] on span "Vegetables" at bounding box center [878, 394] width 48 height 16
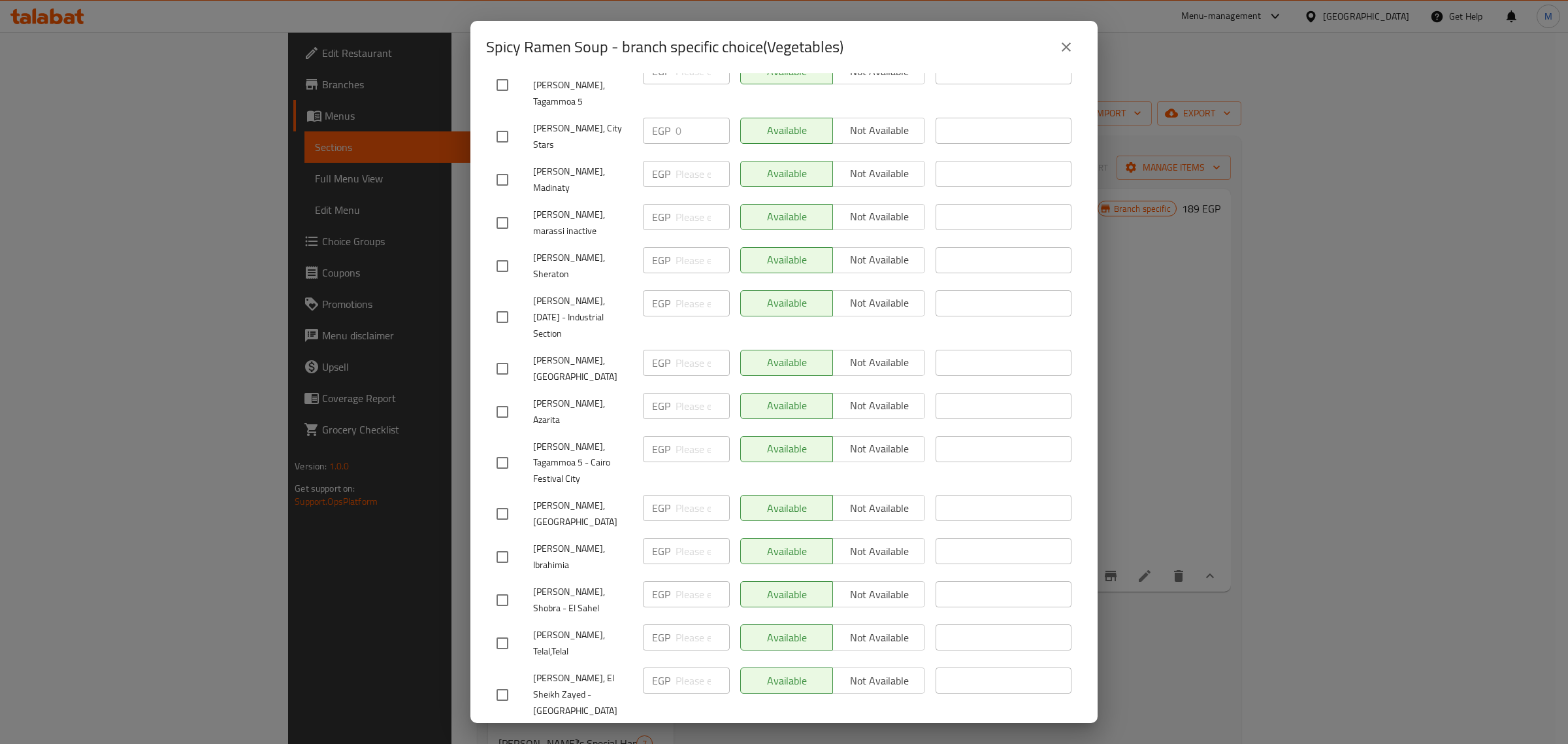
scroll to position [988, 0]
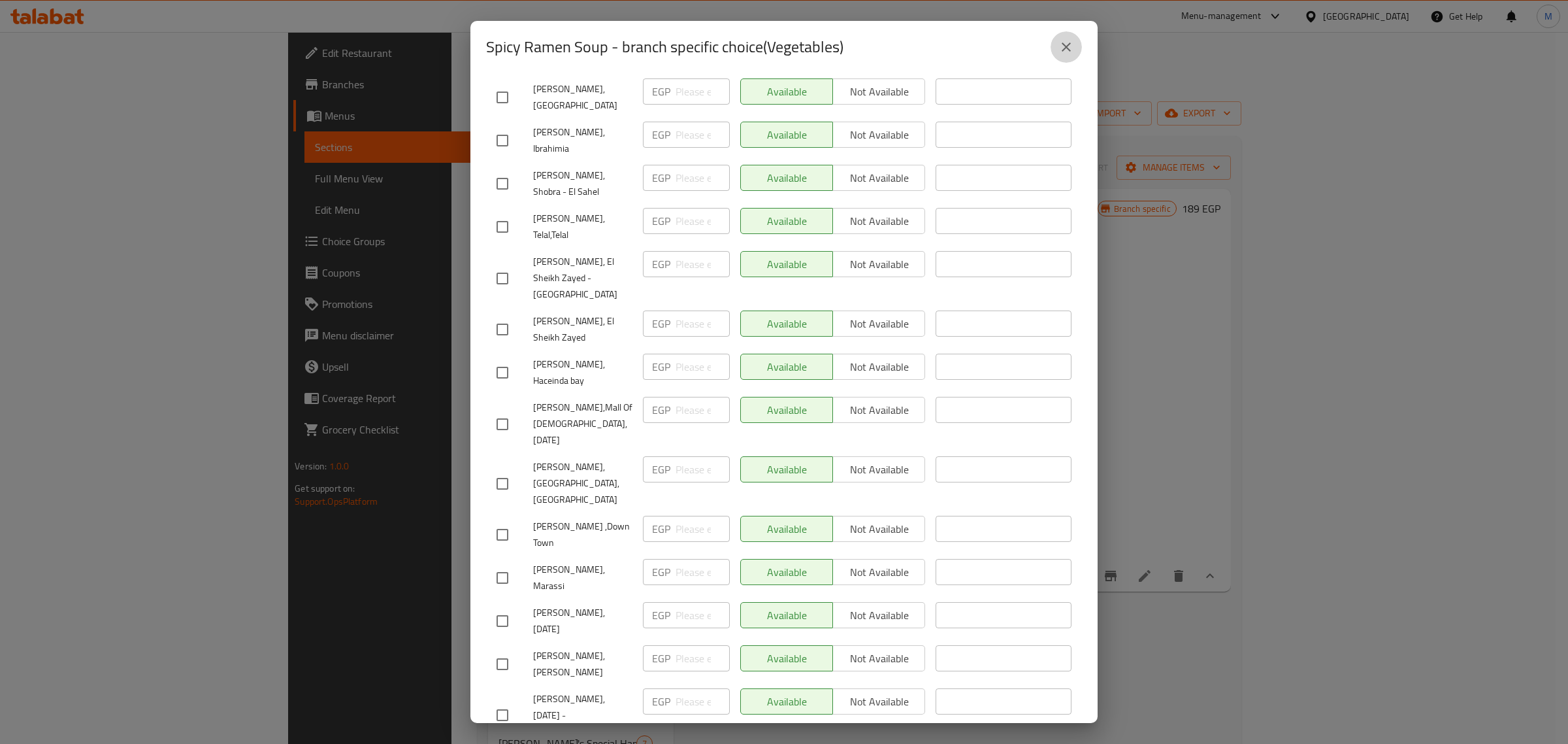
click at [1070, 49] on icon "close" at bounding box center [1066, 47] width 16 height 16
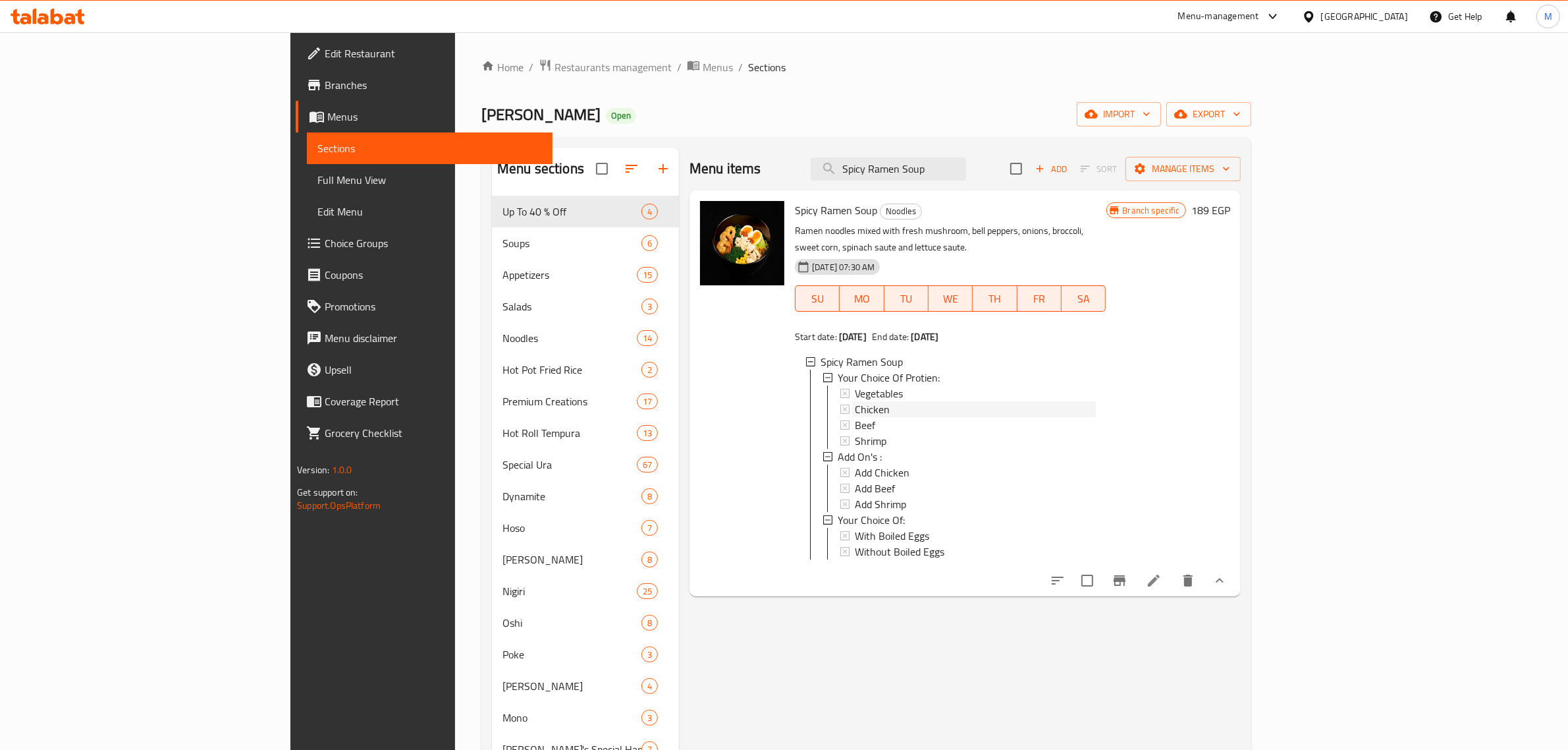
click at [855, 401] on div "Chicken" at bounding box center [975, 409] width 240 height 16
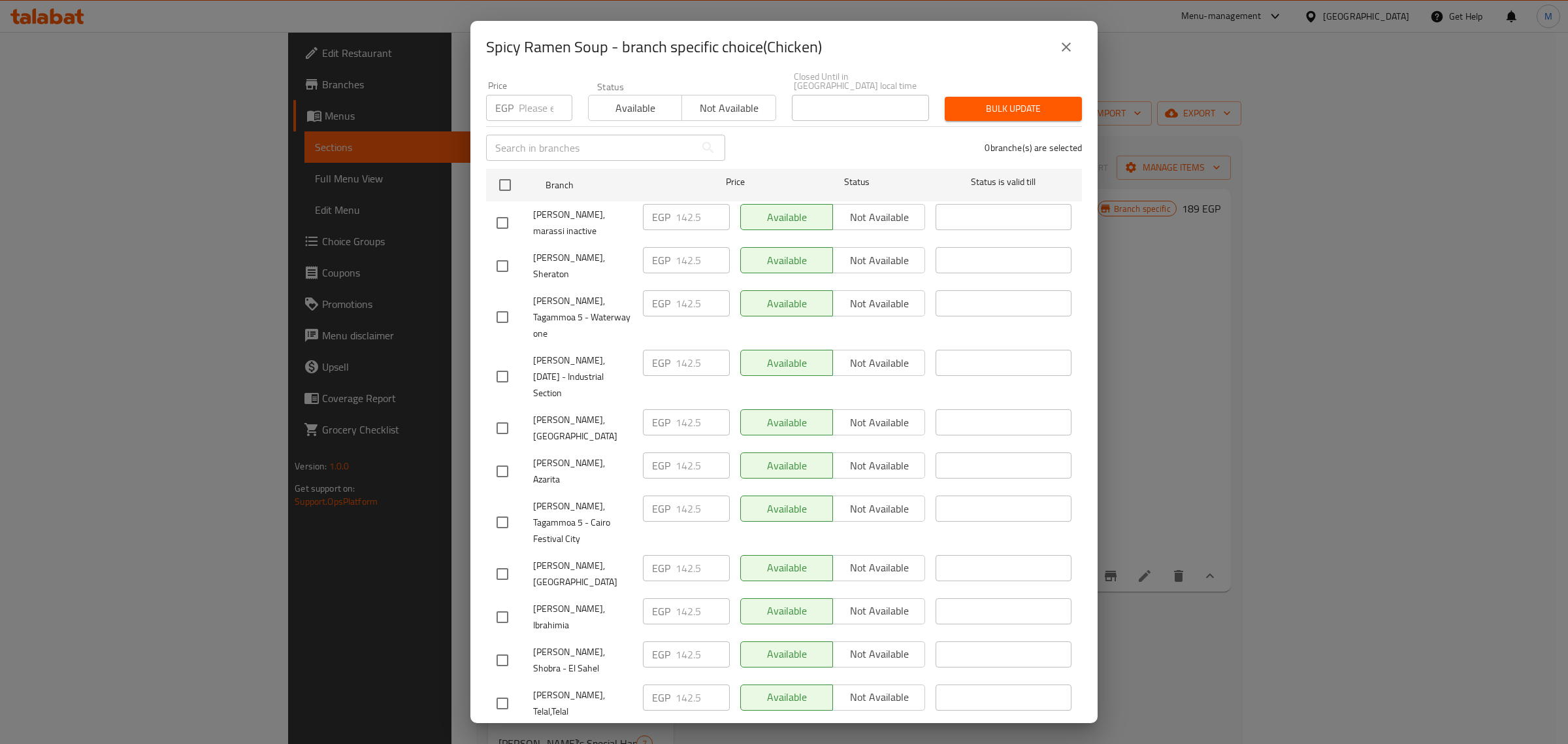
scroll to position [0, 0]
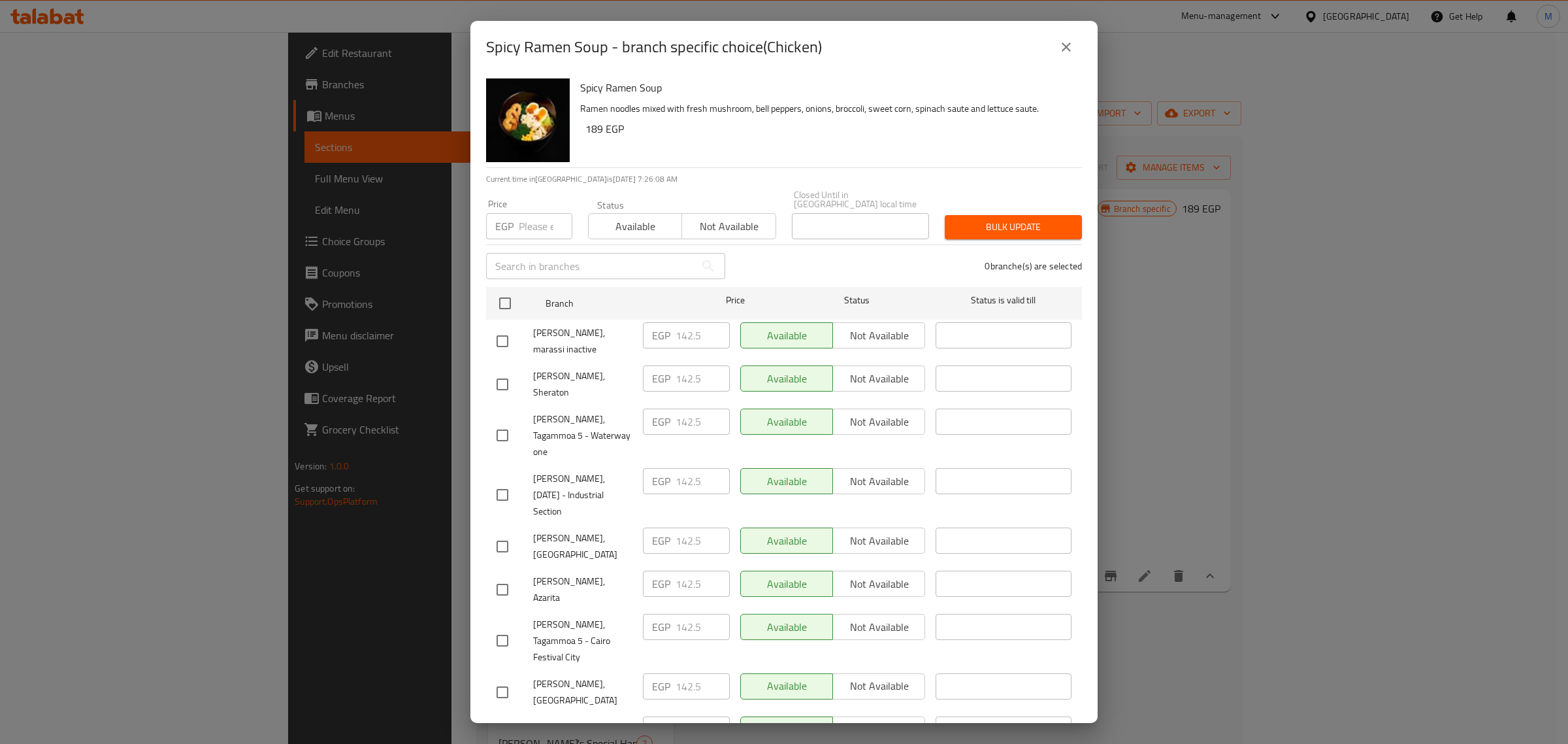
click at [1068, 48] on icon "close" at bounding box center [1066, 47] width 9 height 9
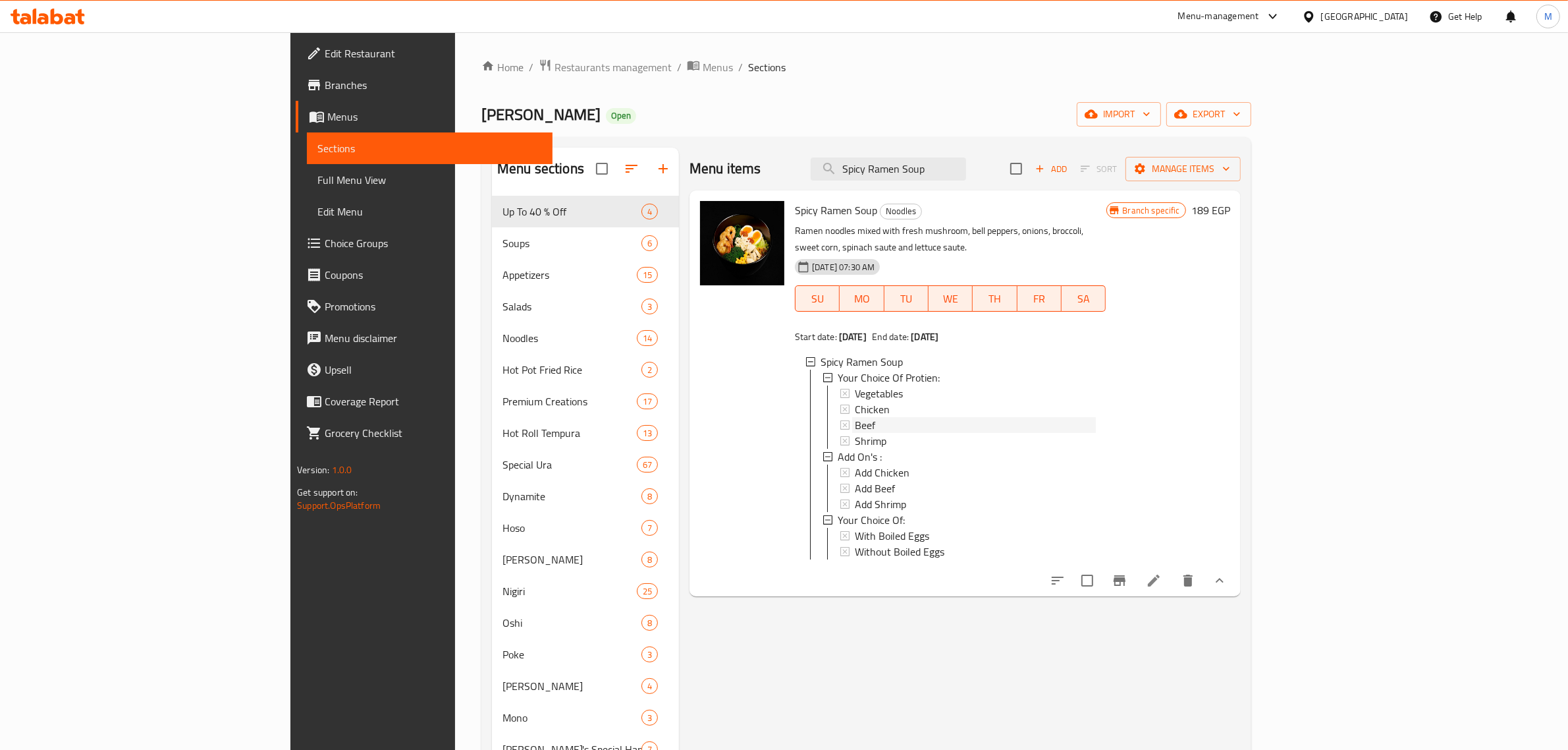
click at [855, 417] on span "Beef" at bounding box center [865, 425] width 21 height 16
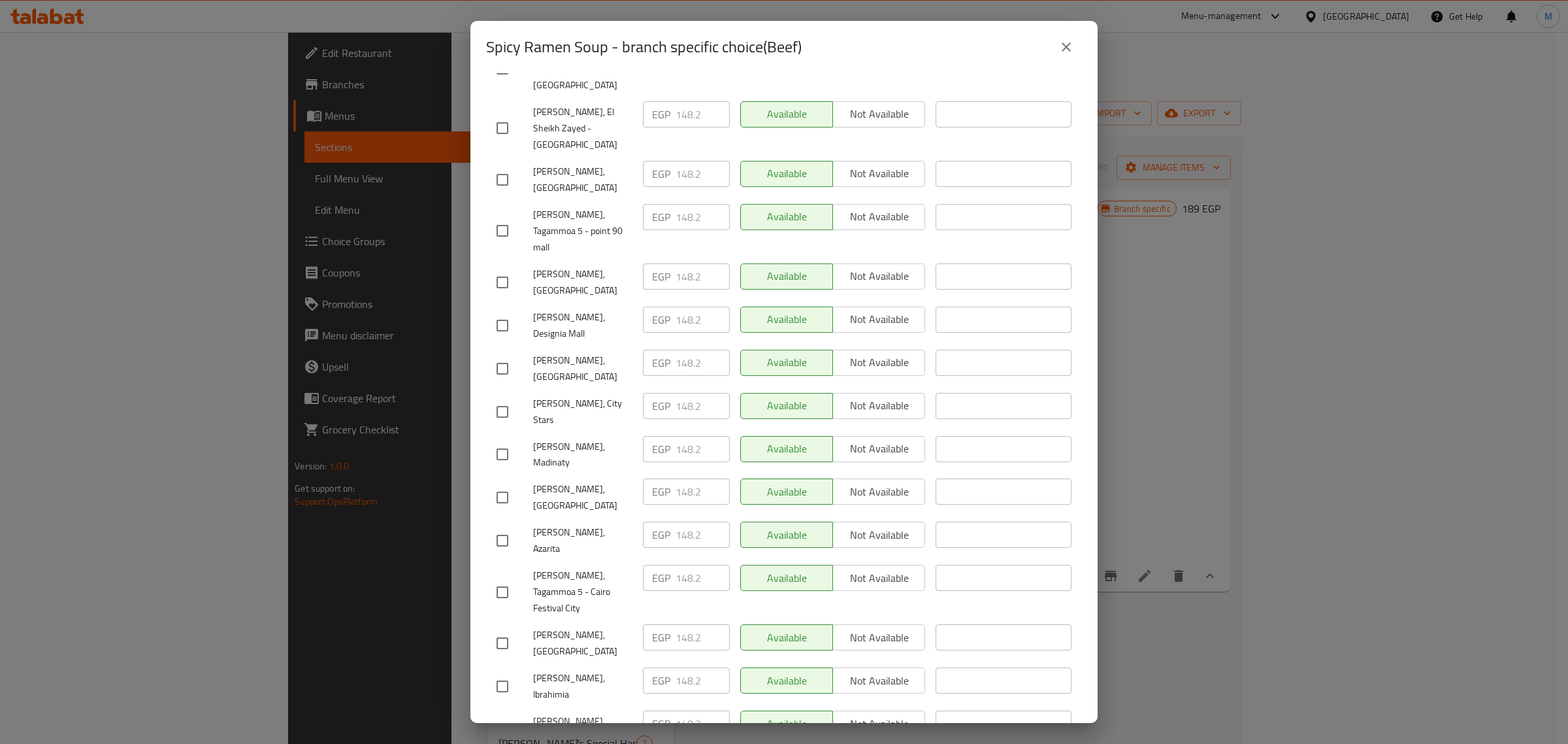
scroll to position [988, 0]
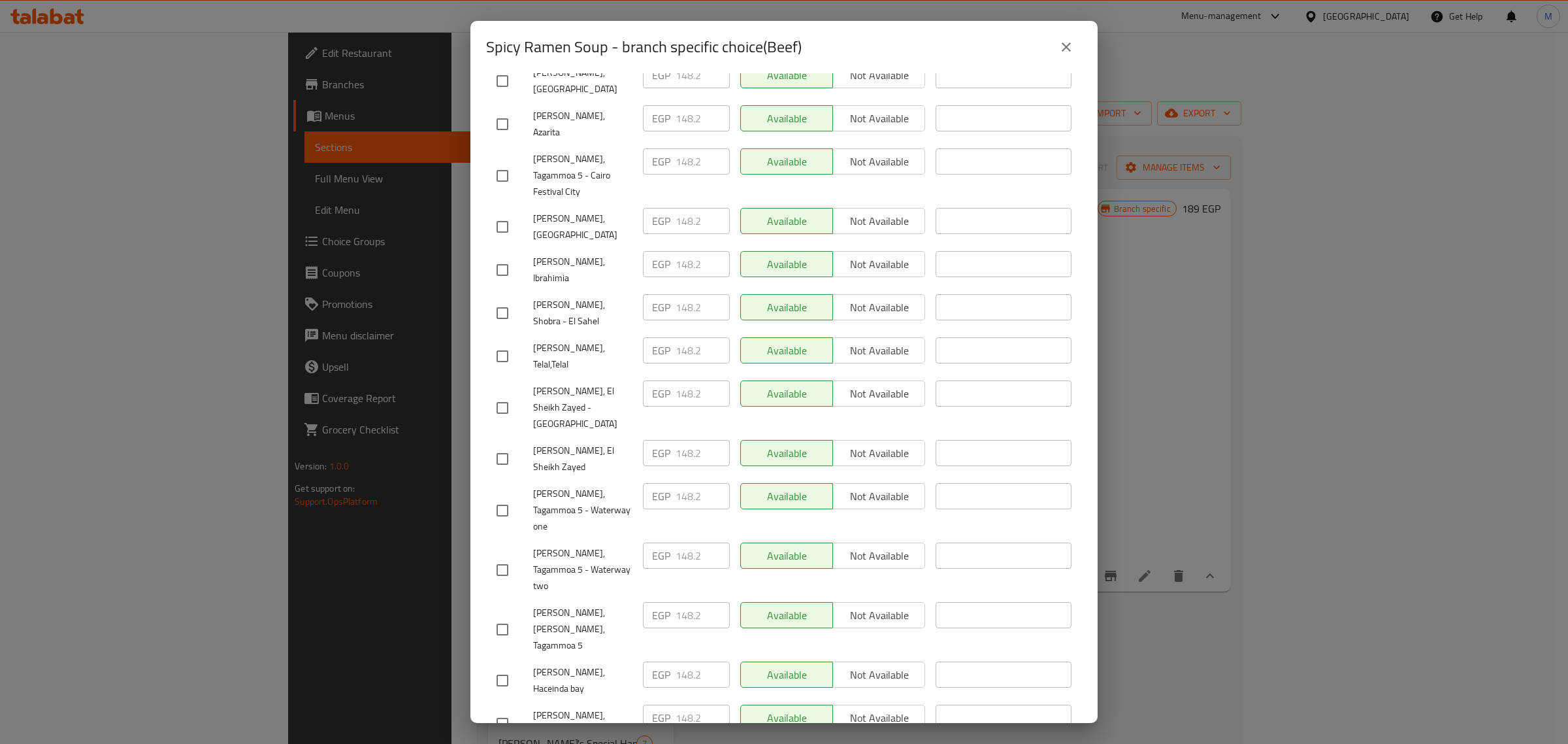
click at [1063, 35] on button "close" at bounding box center [1066, 47] width 31 height 31
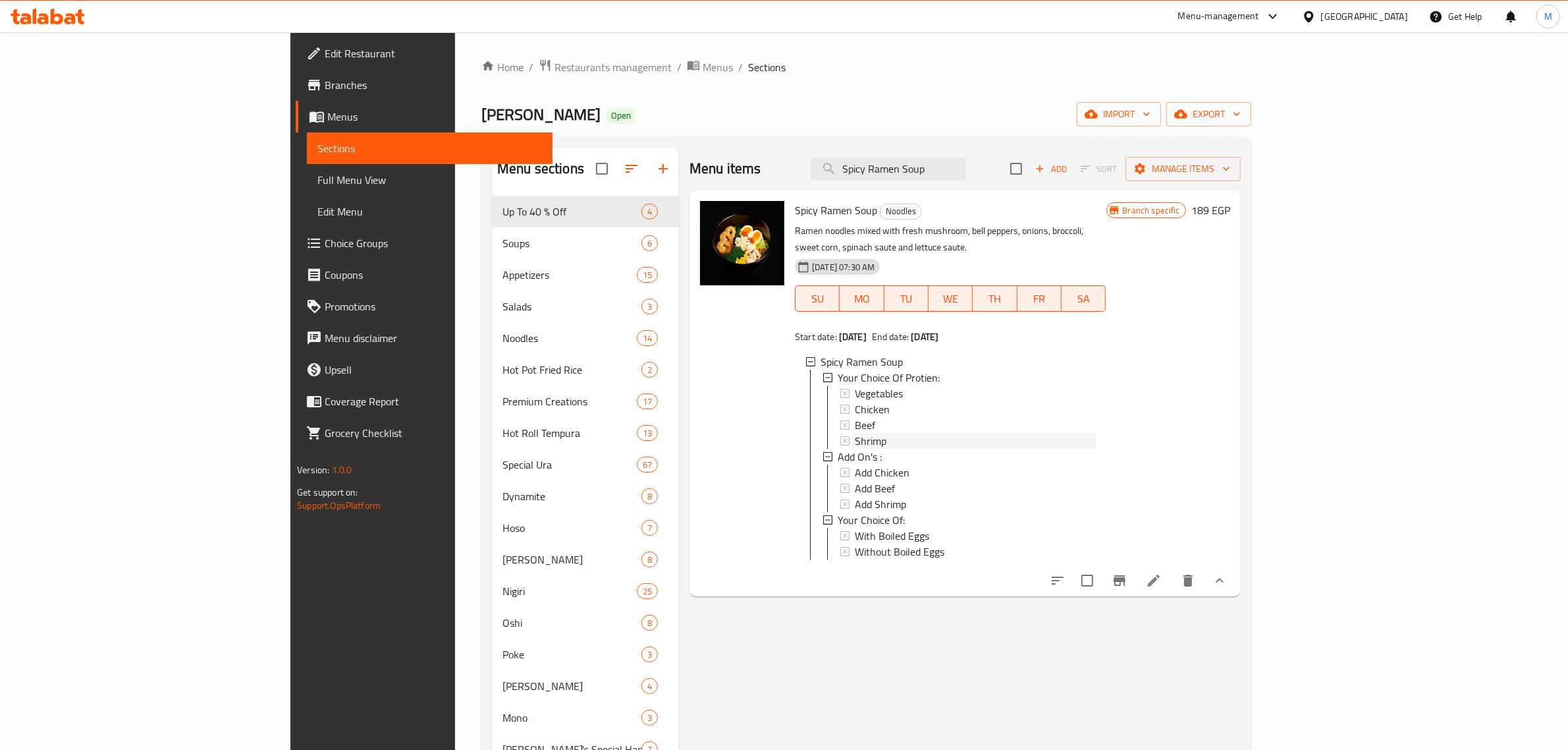
click at [855, 433] on div "Shrimp" at bounding box center [975, 441] width 240 height 16
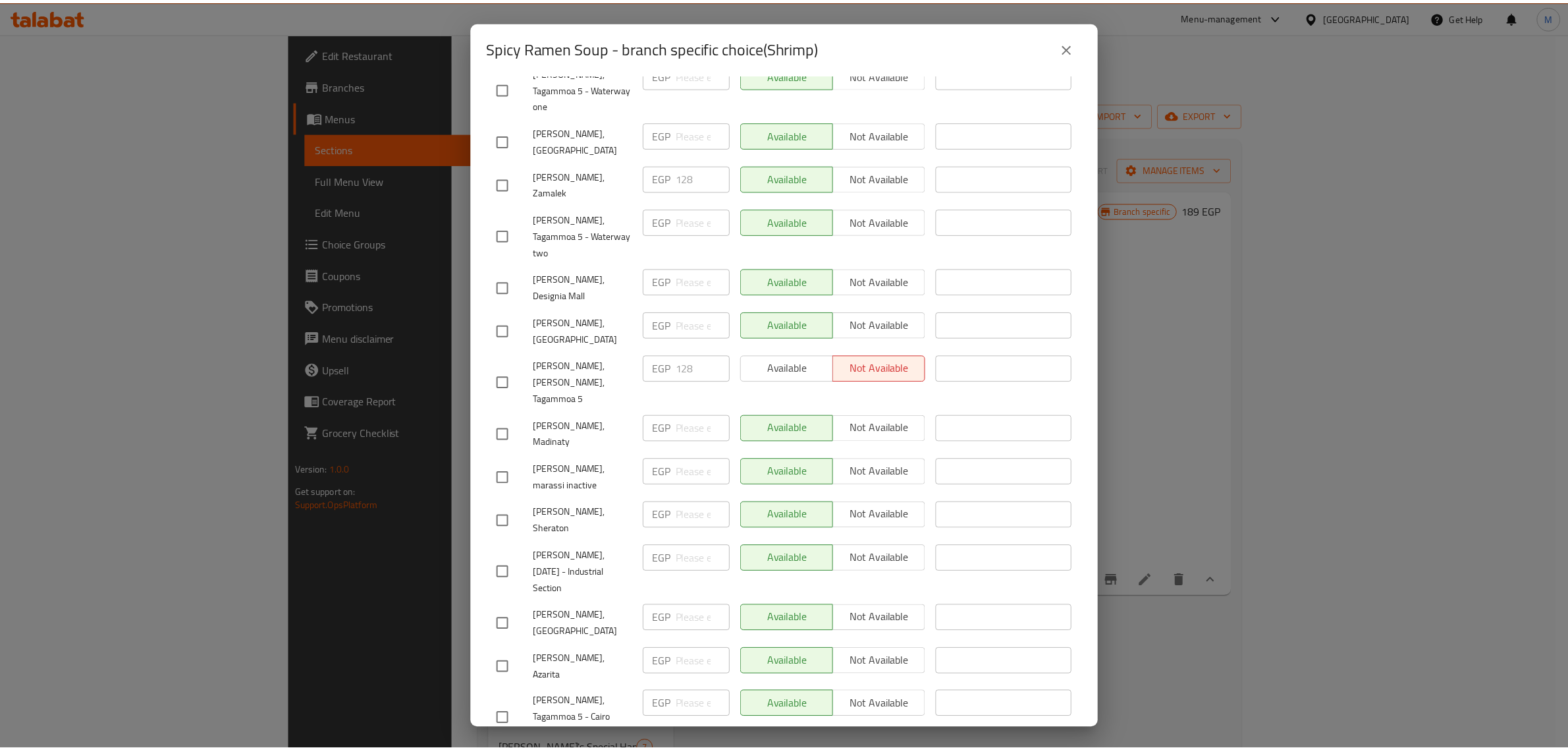
scroll to position [82, 0]
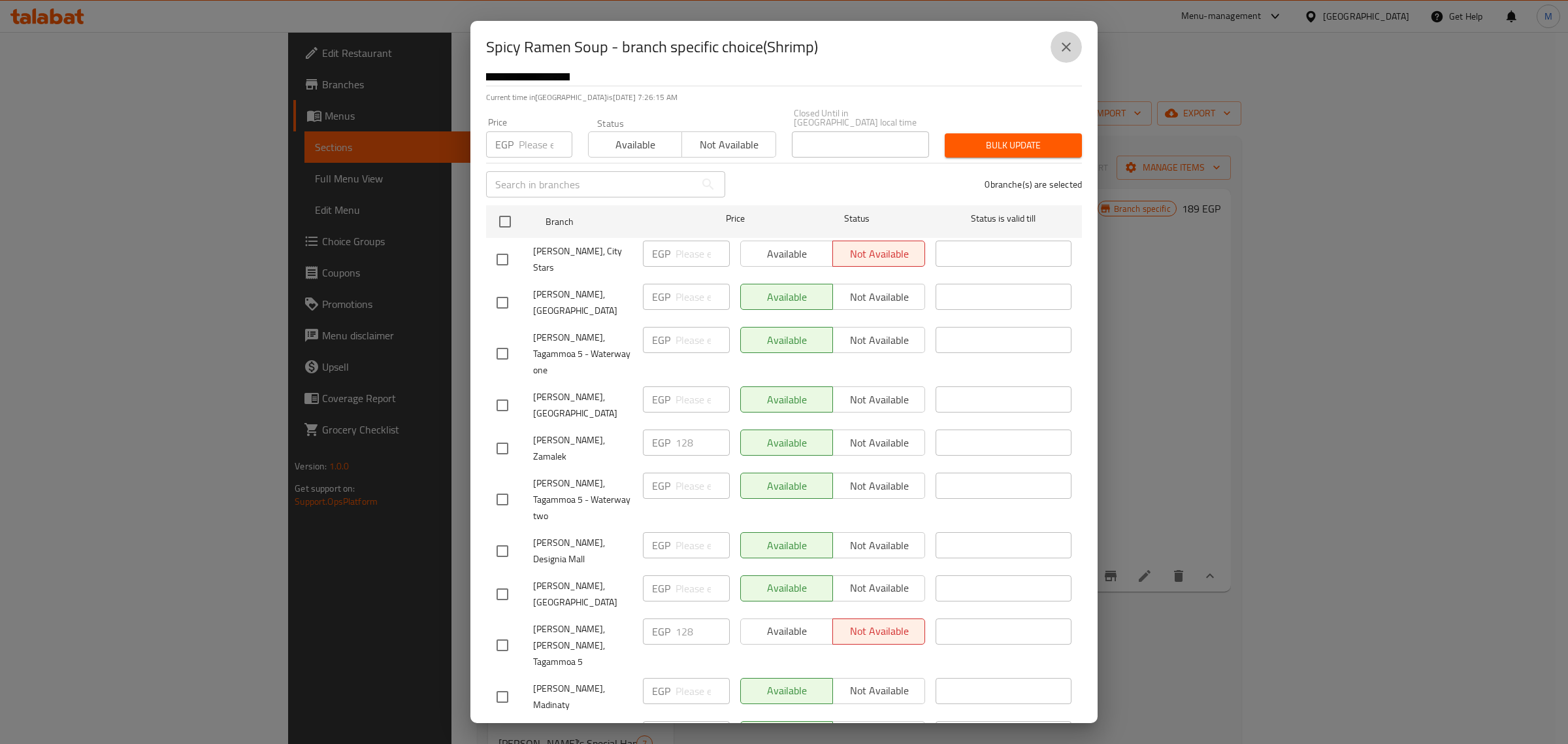
click at [1065, 45] on icon "close" at bounding box center [1066, 47] width 9 height 9
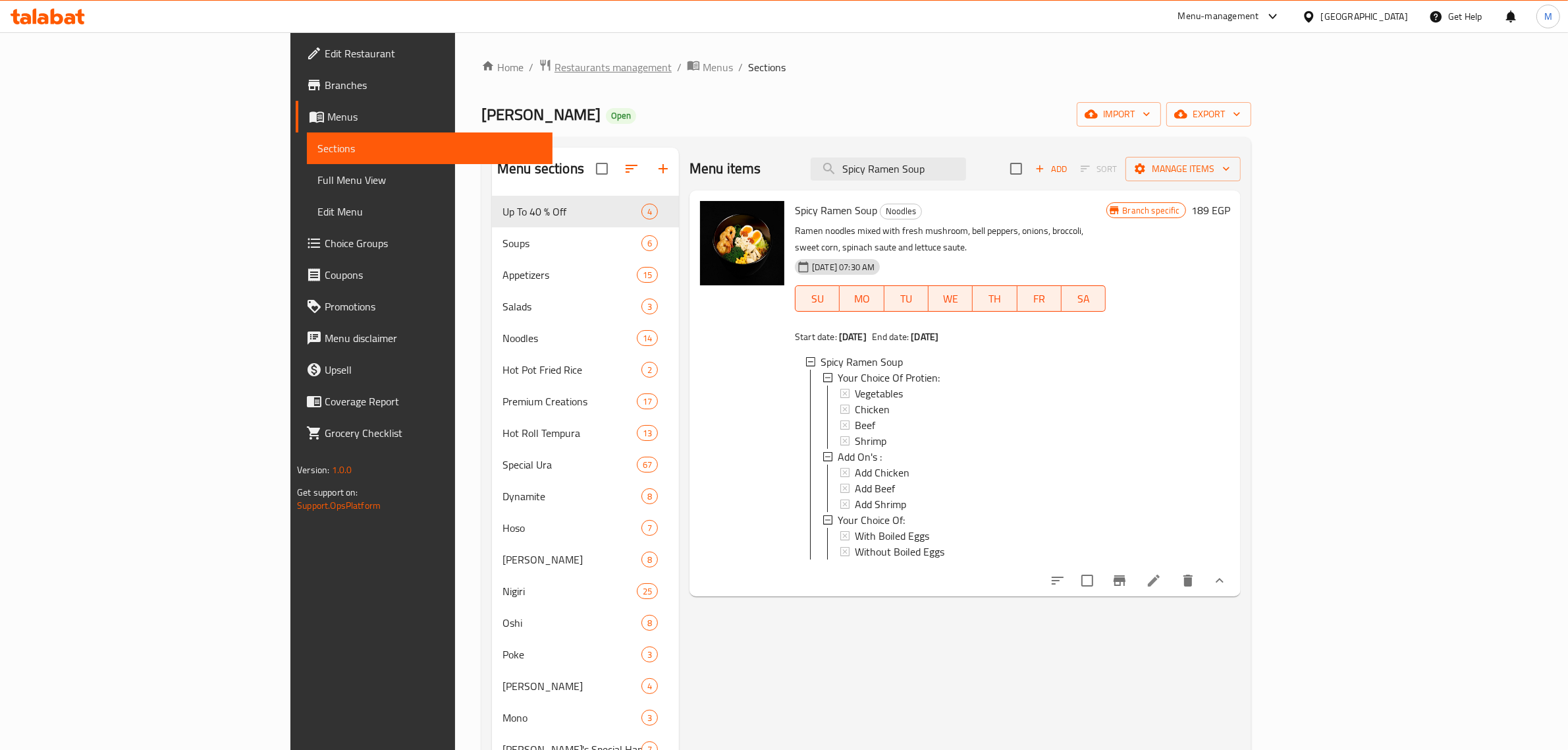
click at [554, 68] on span "Restaurants management" at bounding box center [613, 67] width 117 height 16
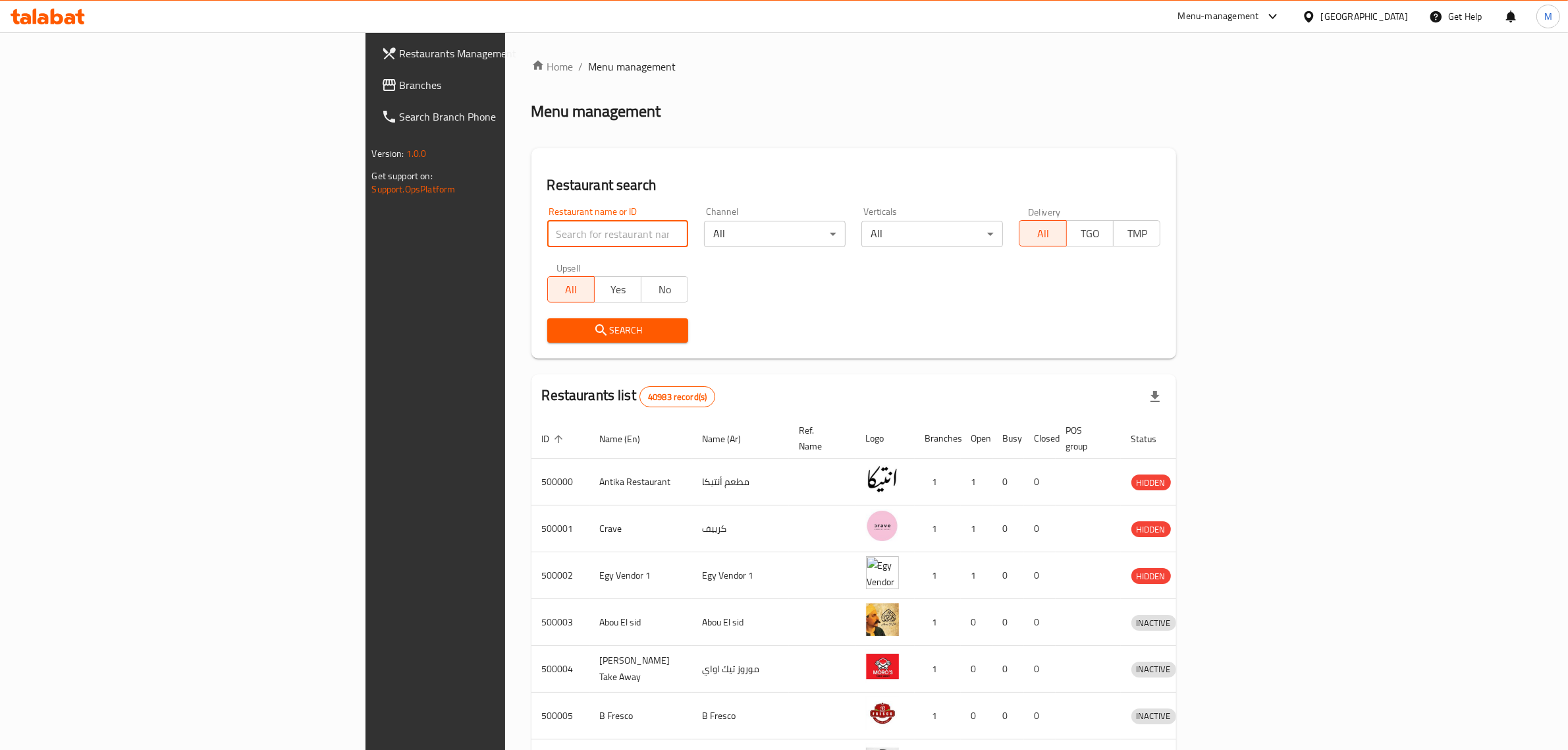
click at [547, 228] on input "search" at bounding box center [618, 233] width 142 height 26
paste input "504866"
type input "504866"
click button "Search" at bounding box center [618, 331] width 142 height 24
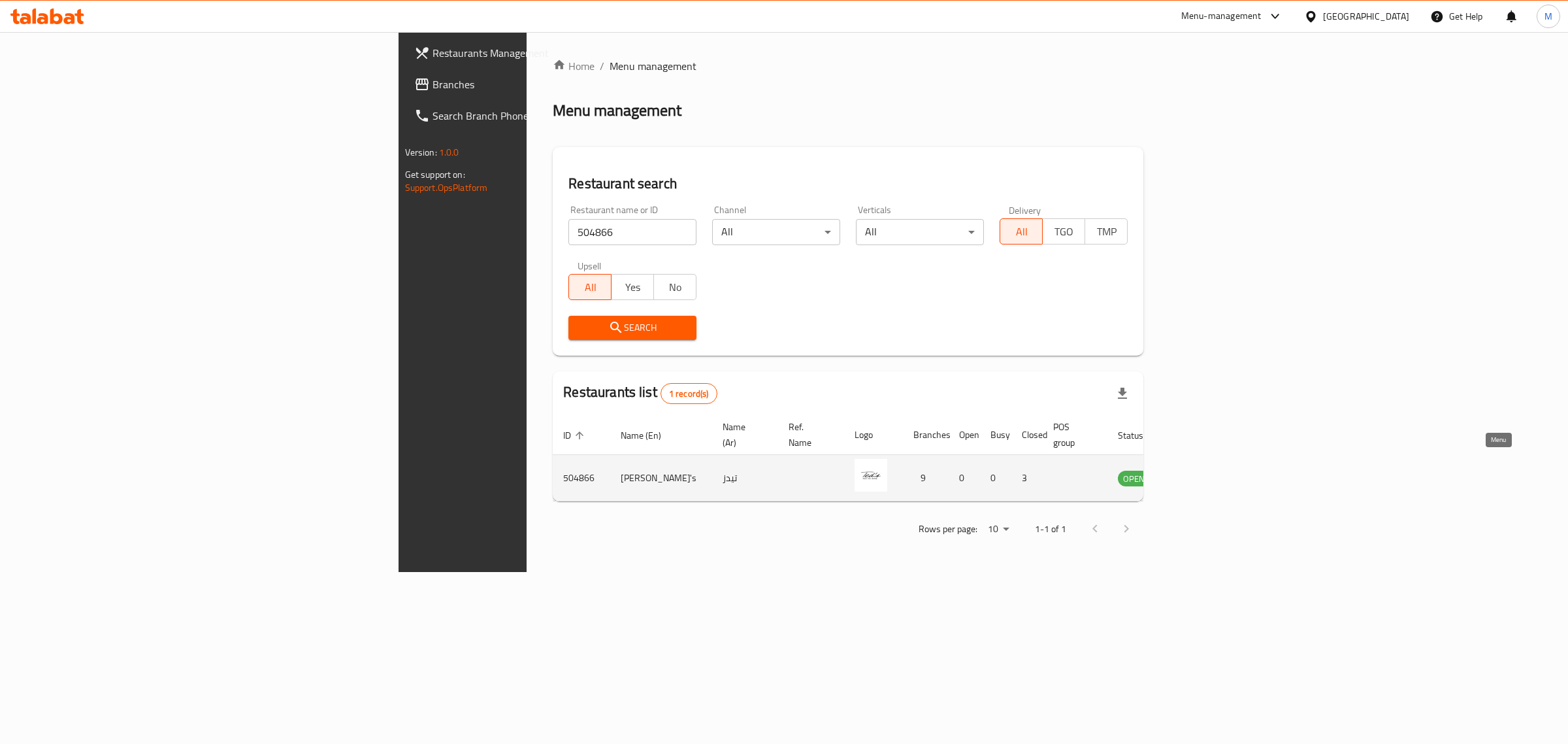
click at [1202, 473] on icon "enhanced table" at bounding box center [1195, 478] width 14 height 11
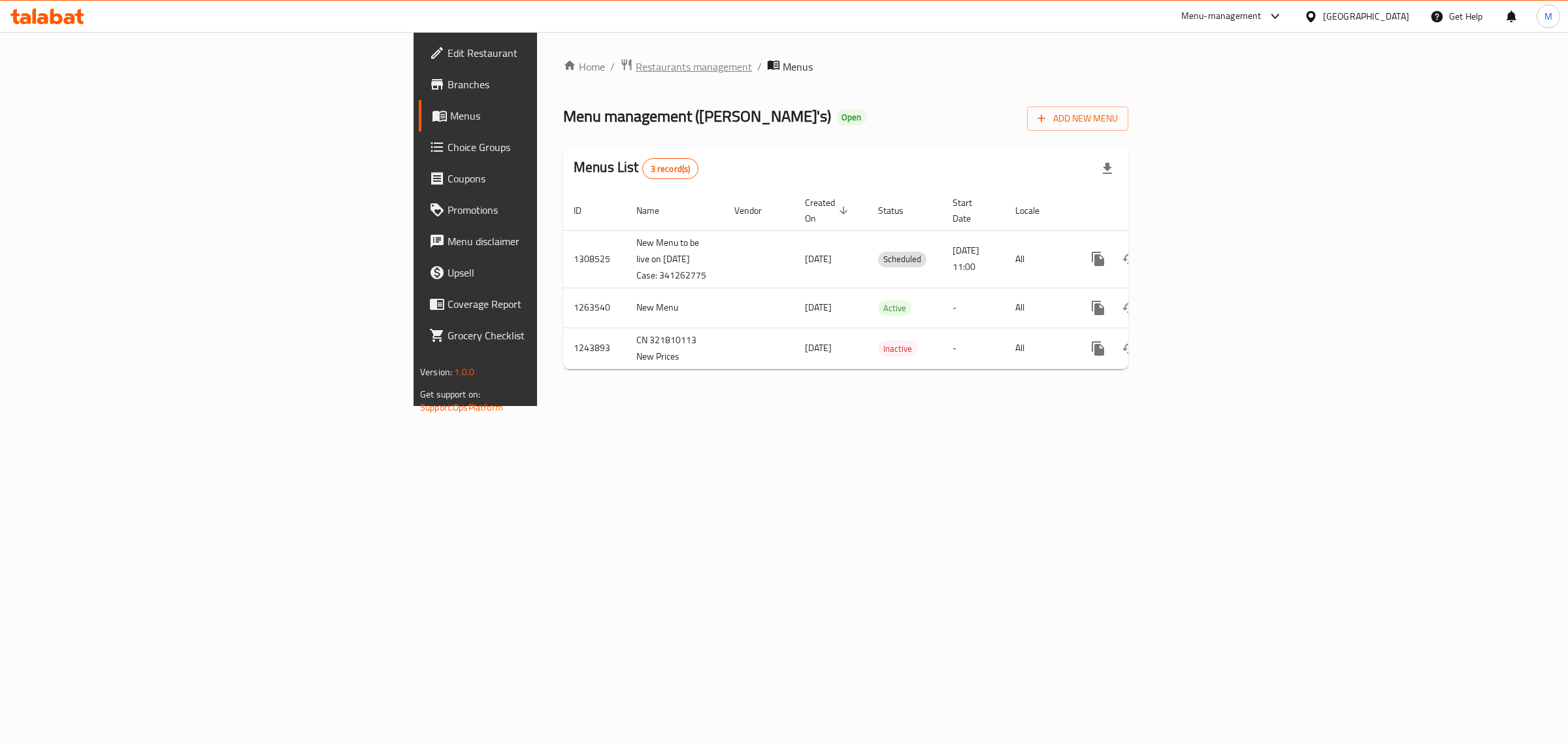
click at [636, 60] on span "Restaurants management" at bounding box center [694, 67] width 116 height 16
